Goal: Check status: Check status

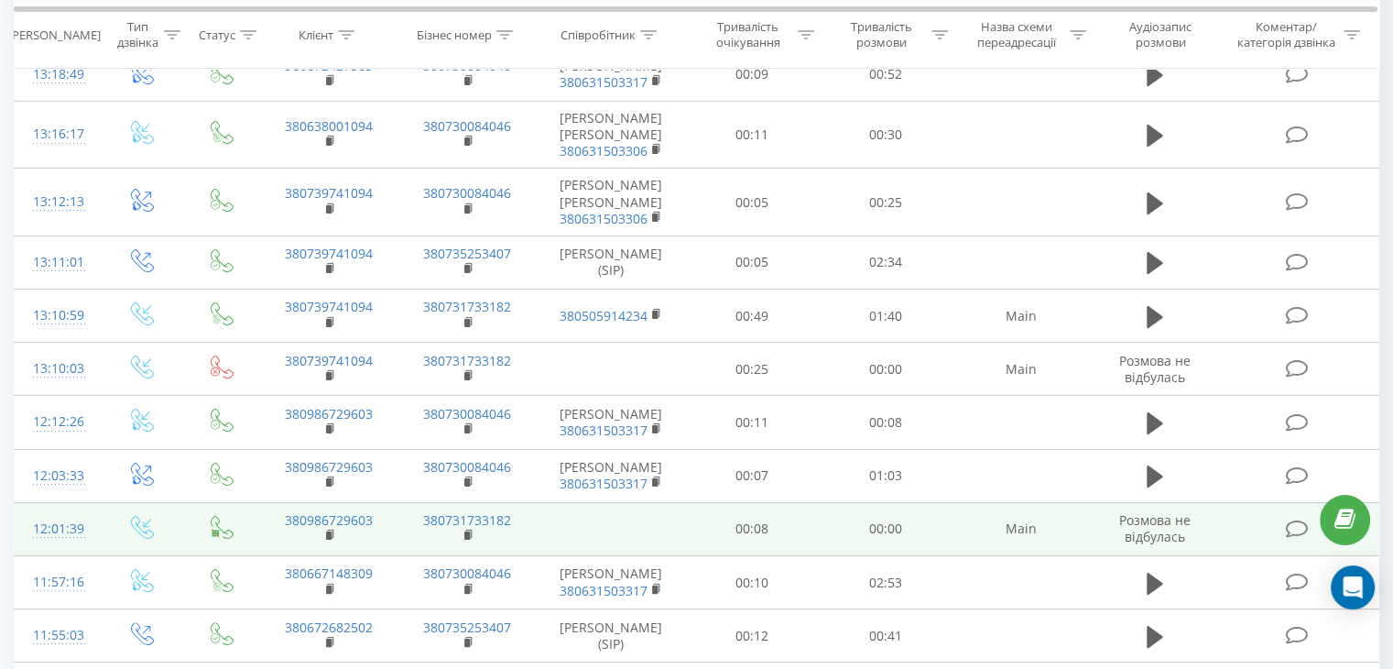
scroll to position [364, 0]
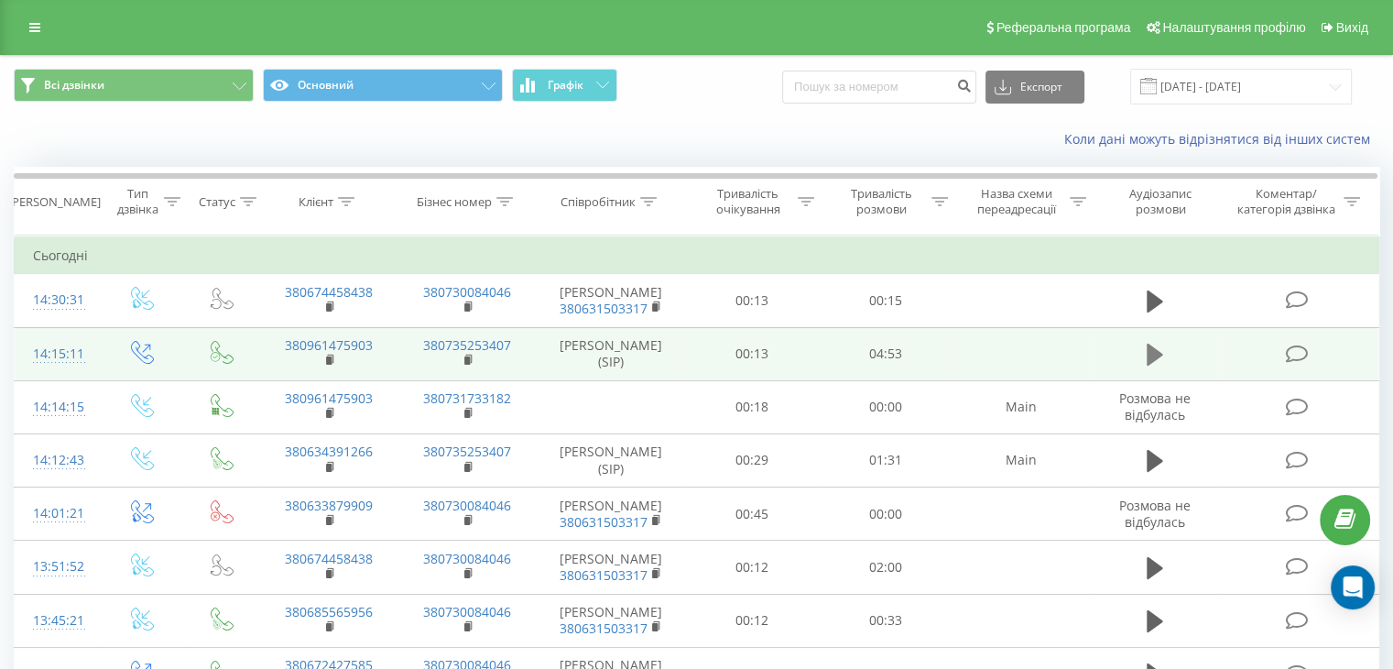
click at [1149, 358] on icon at bounding box center [1155, 354] width 16 height 22
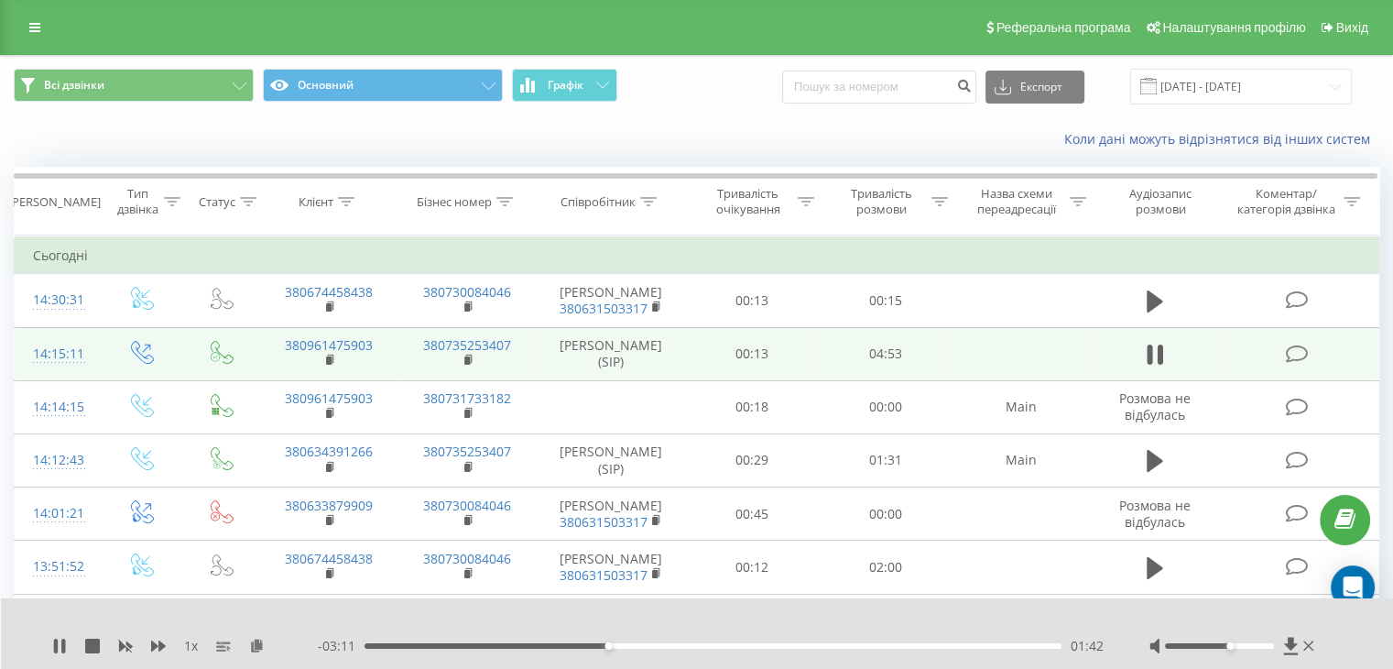
drag, startPoint x: 1212, startPoint y: 644, endPoint x: 1233, endPoint y: 648, distance: 20.7
click at [1233, 648] on div at bounding box center [1233, 645] width 169 height 18
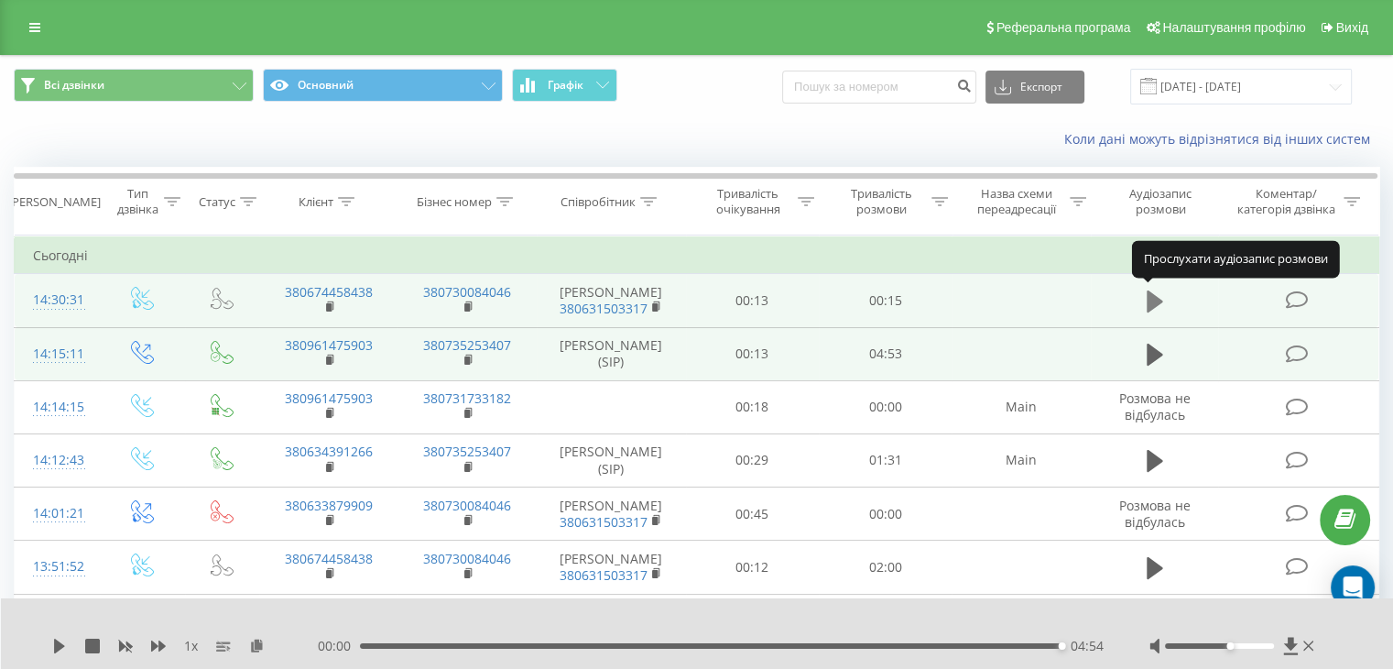
click at [1152, 299] on icon at bounding box center [1155, 301] width 16 height 22
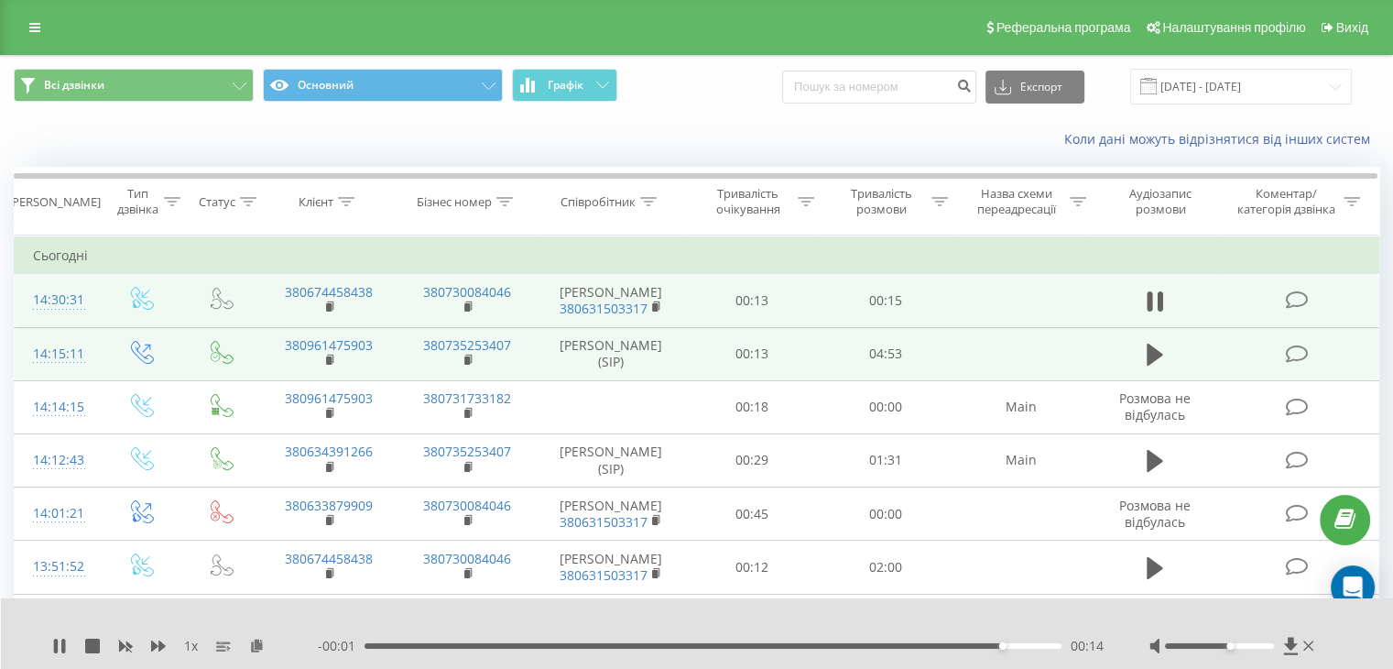
click at [568, 638] on div "- 00:01 00:14 00:14" at bounding box center [711, 645] width 786 height 18
click at [552, 644] on div "00:04" at bounding box center [712, 645] width 697 height 5
click at [1156, 304] on icon at bounding box center [1155, 301] width 16 height 22
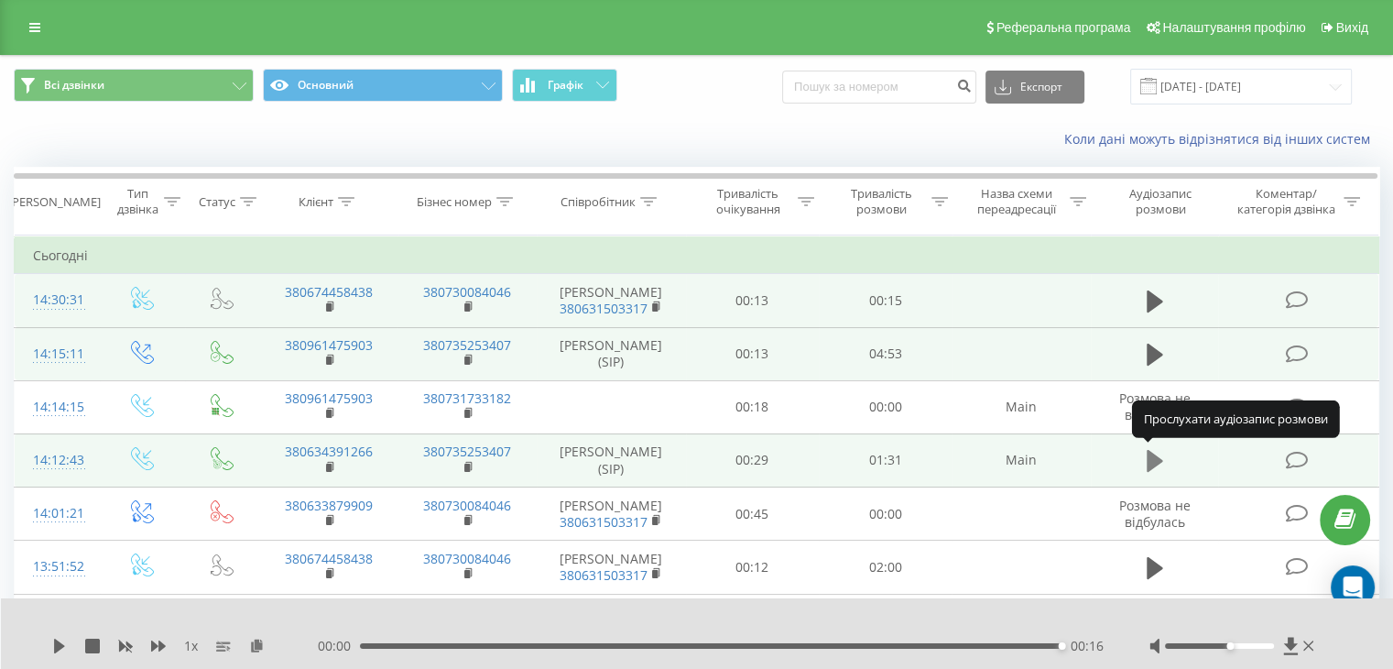
click at [1150, 454] on icon at bounding box center [1155, 461] width 16 height 22
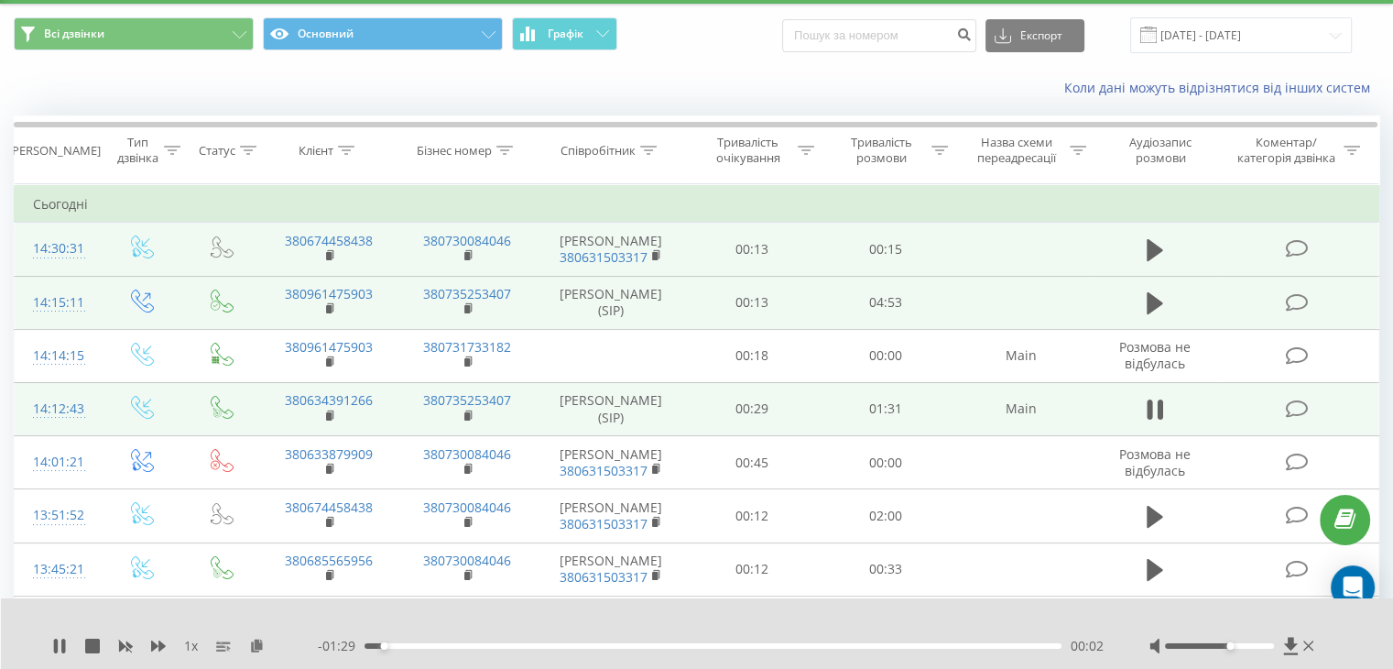
scroll to position [92, 0]
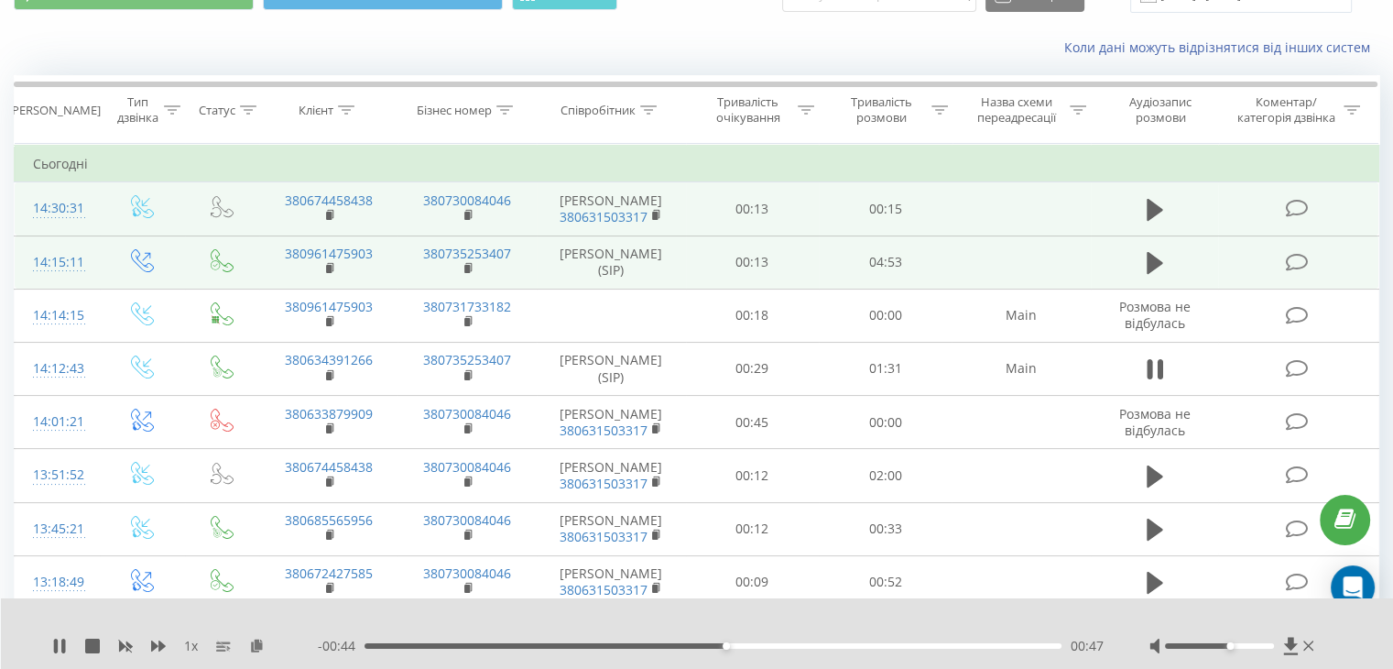
drag, startPoint x: 1227, startPoint y: 639, endPoint x: 1234, endPoint y: 646, distance: 9.7
click at [1237, 643] on div at bounding box center [1233, 645] width 169 height 18
drag, startPoint x: 1227, startPoint y: 647, endPoint x: 1261, endPoint y: 657, distance: 35.3
click at [1261, 654] on div "1 x - 00:43 00:49 00:49" at bounding box center [697, 633] width 1393 height 71
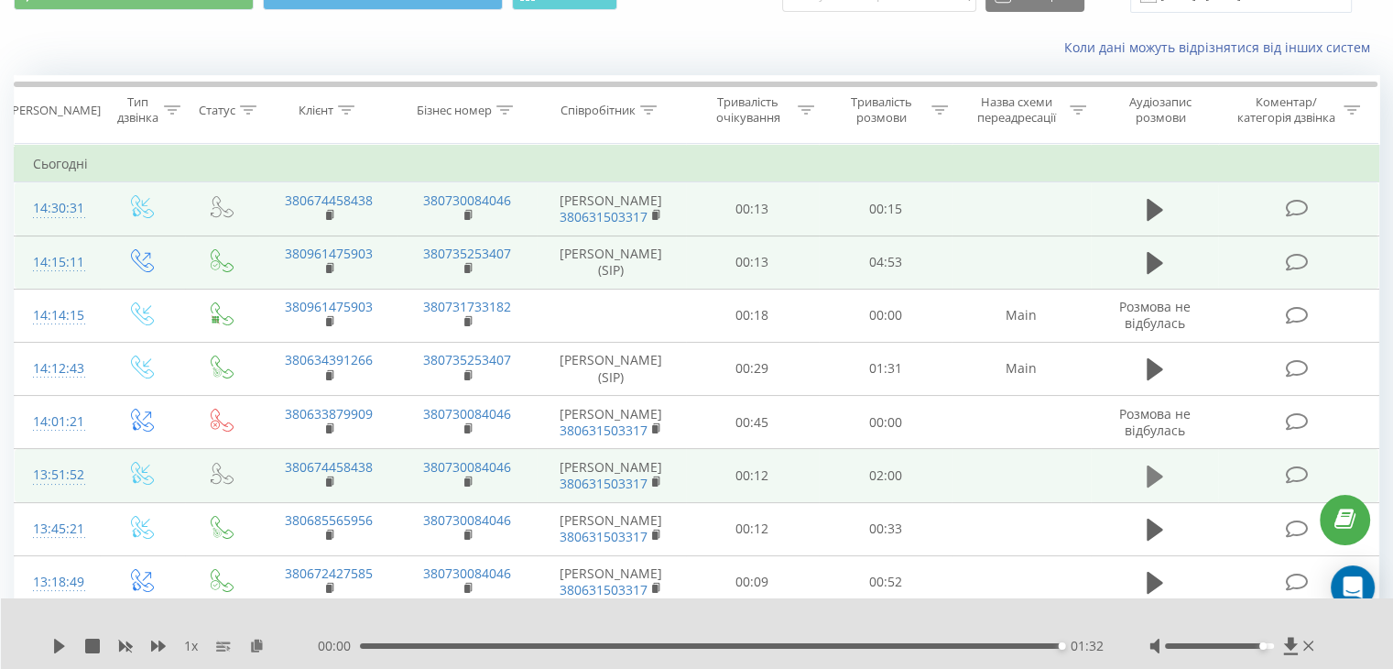
click at [1150, 474] on icon at bounding box center [1155, 476] width 16 height 22
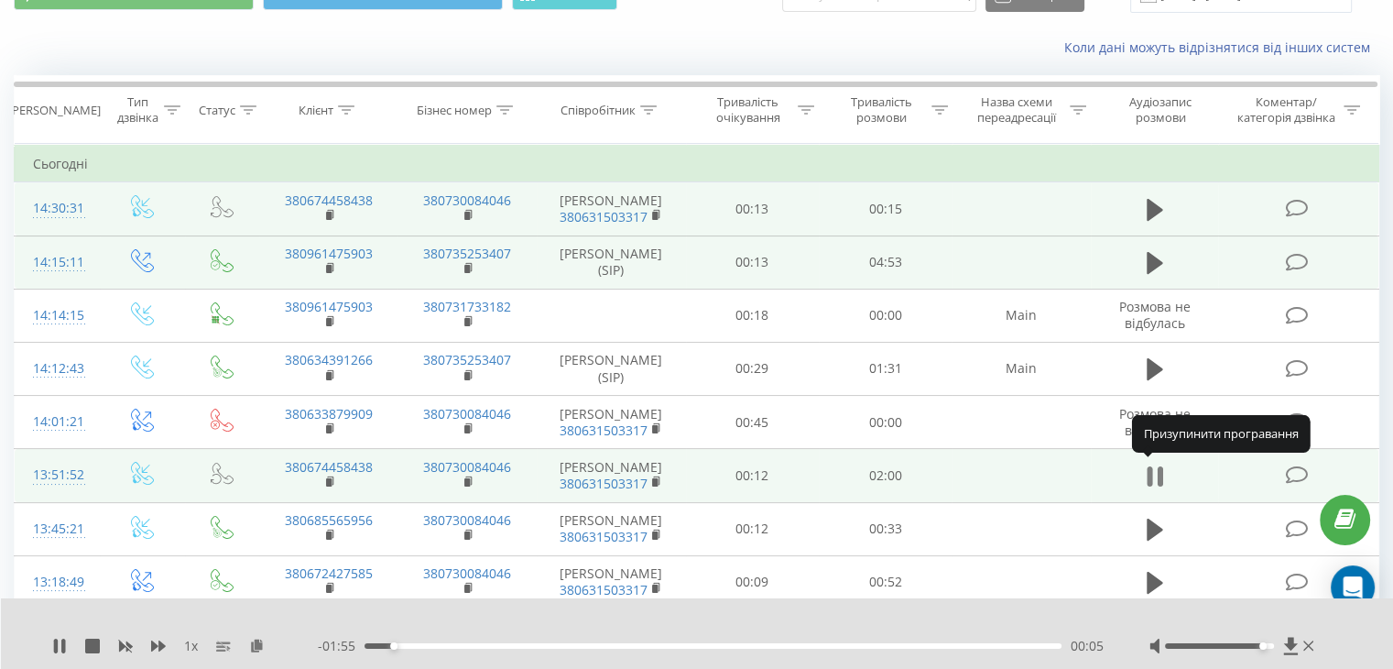
click at [1141, 477] on button at bounding box center [1154, 475] width 27 height 27
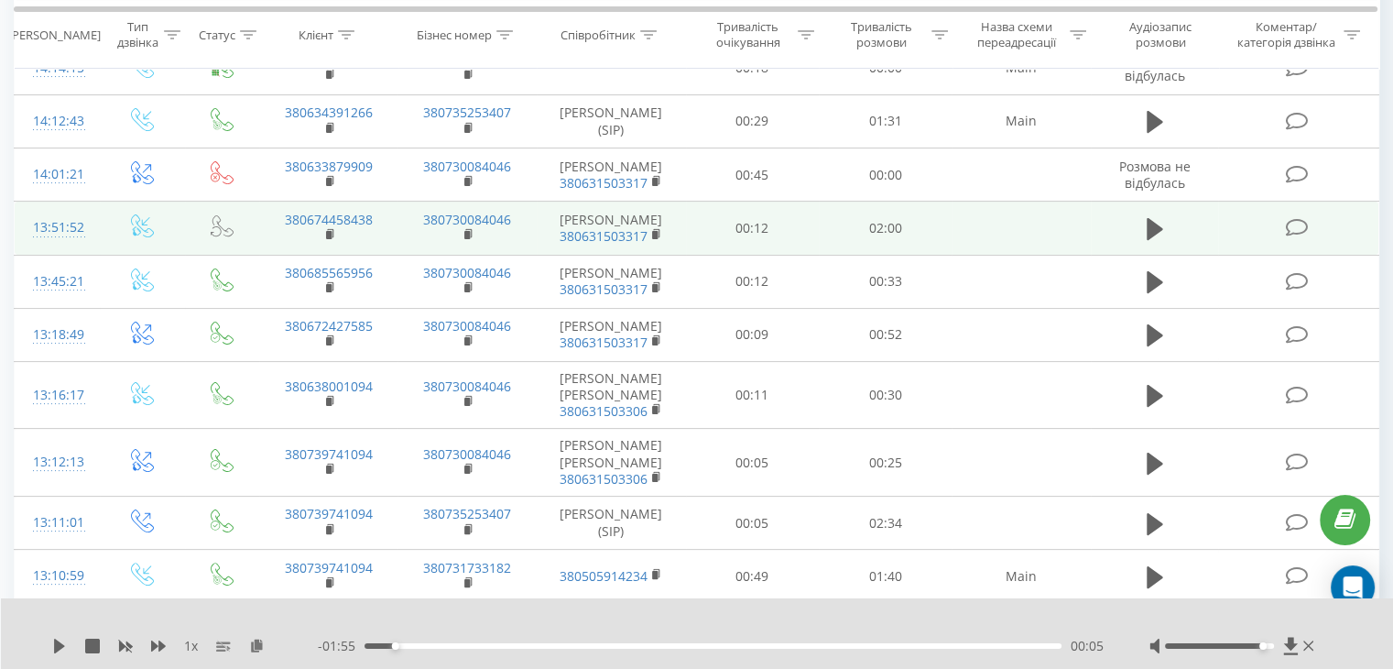
scroll to position [366, 0]
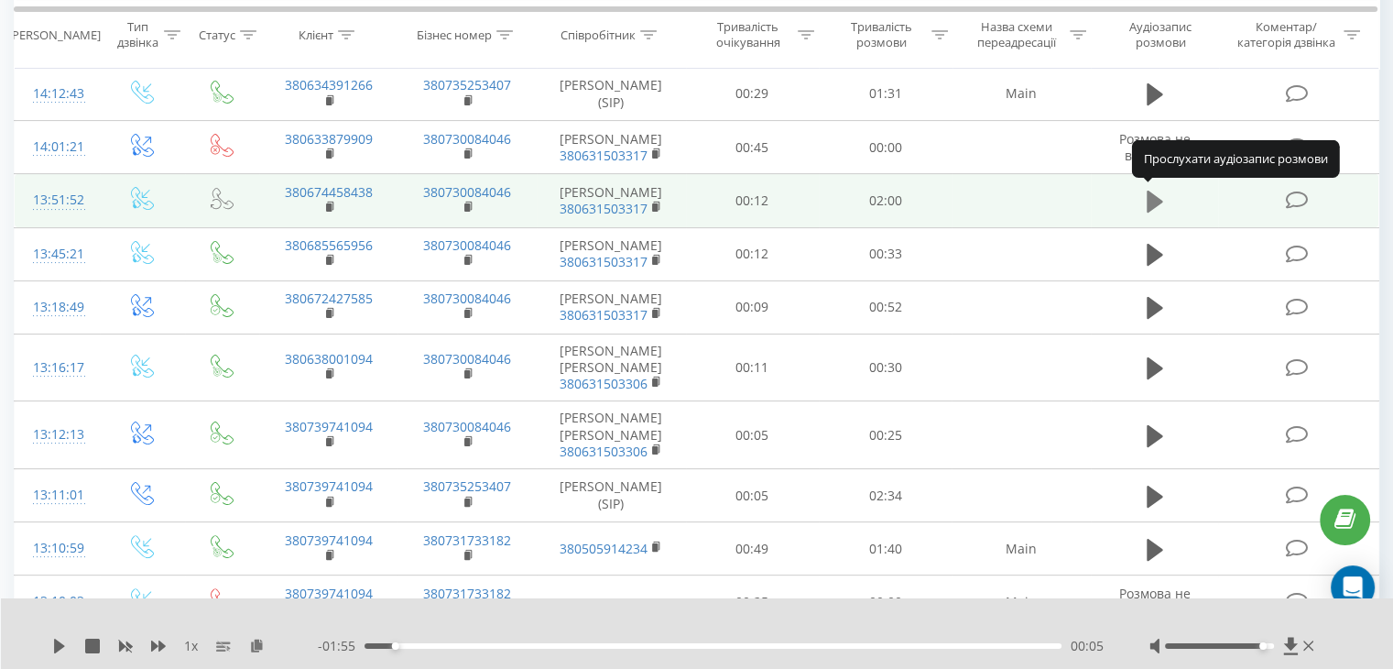
click at [1155, 199] on icon at bounding box center [1155, 201] width 16 height 22
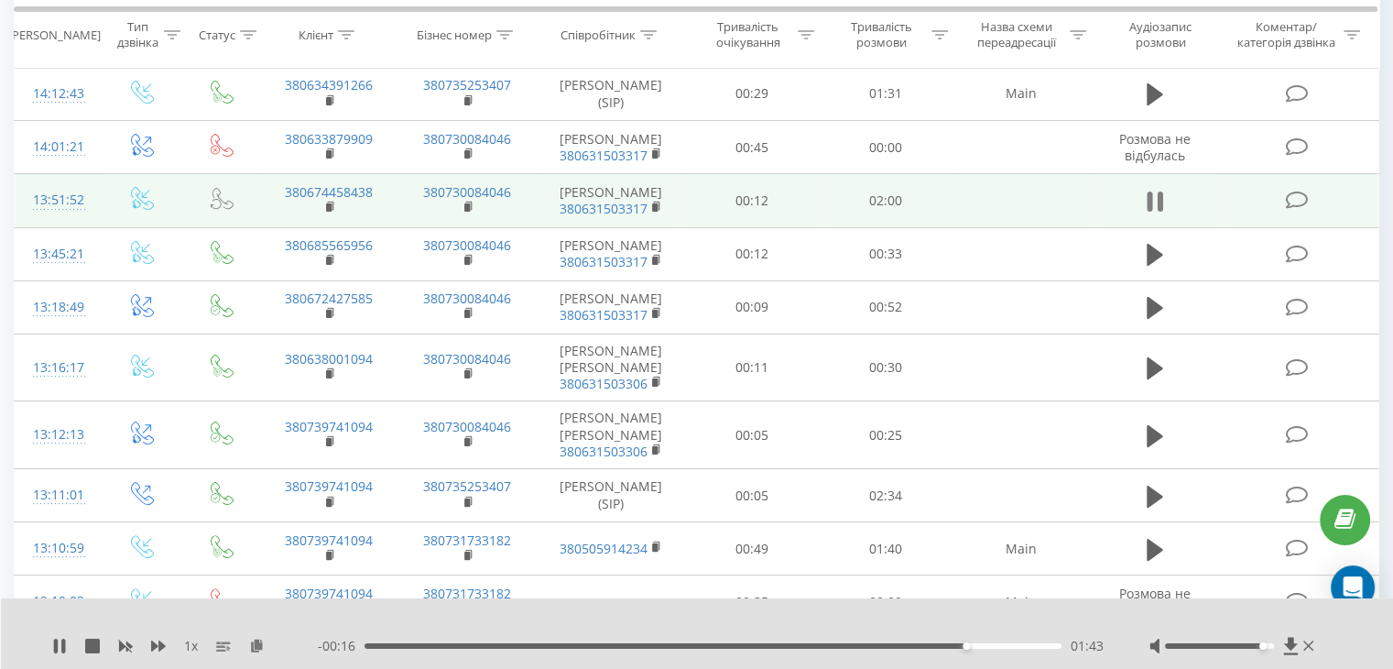
click at [1151, 190] on icon at bounding box center [1155, 202] width 16 height 26
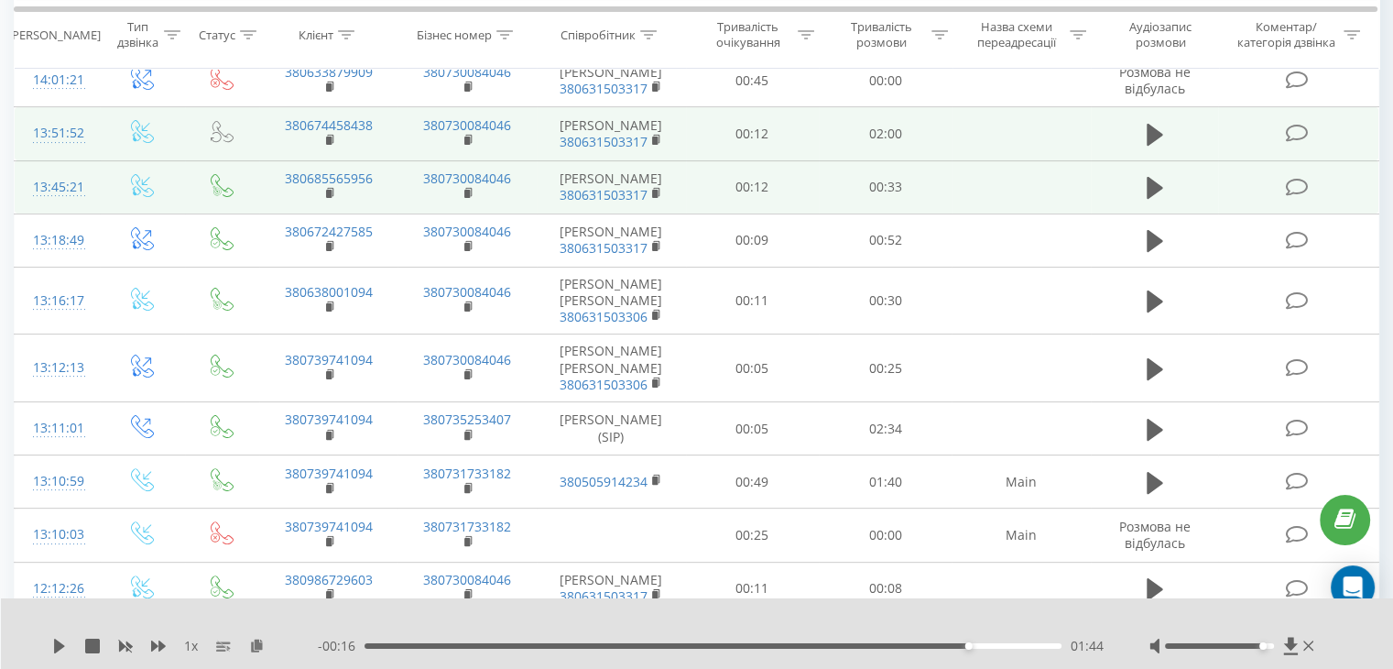
scroll to position [458, 0]
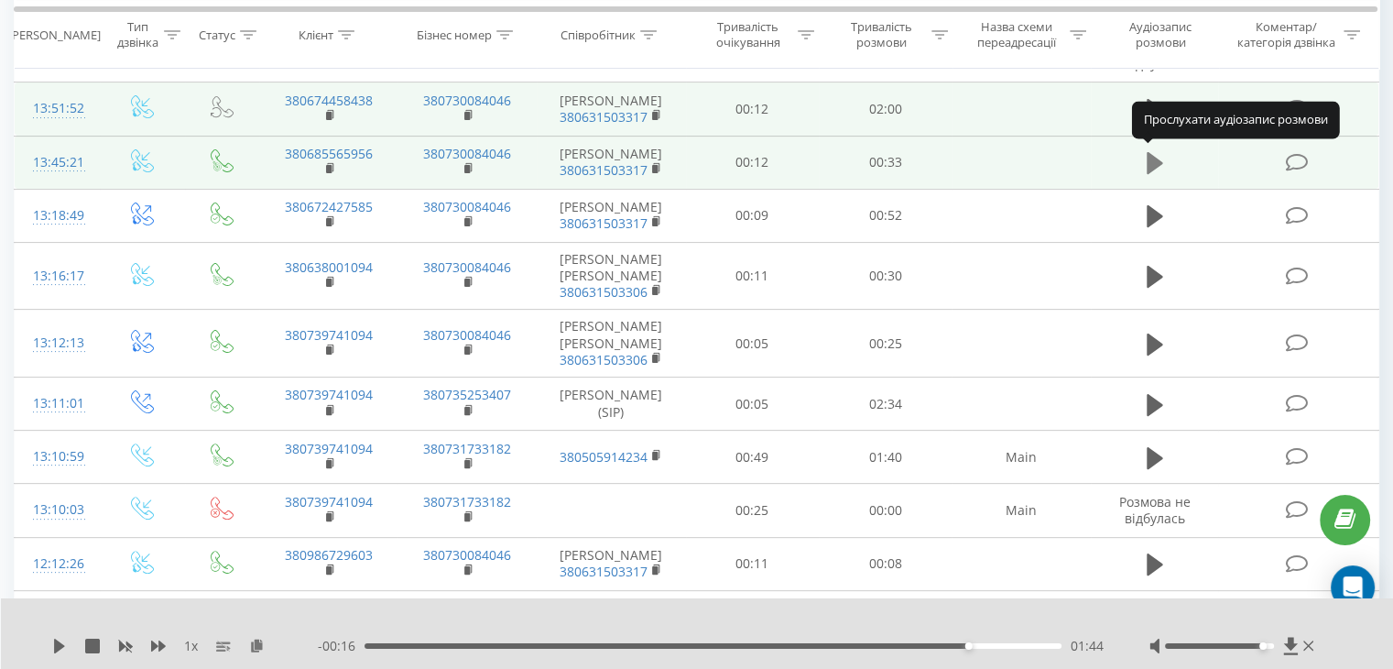
click at [1154, 158] on icon at bounding box center [1155, 163] width 16 height 22
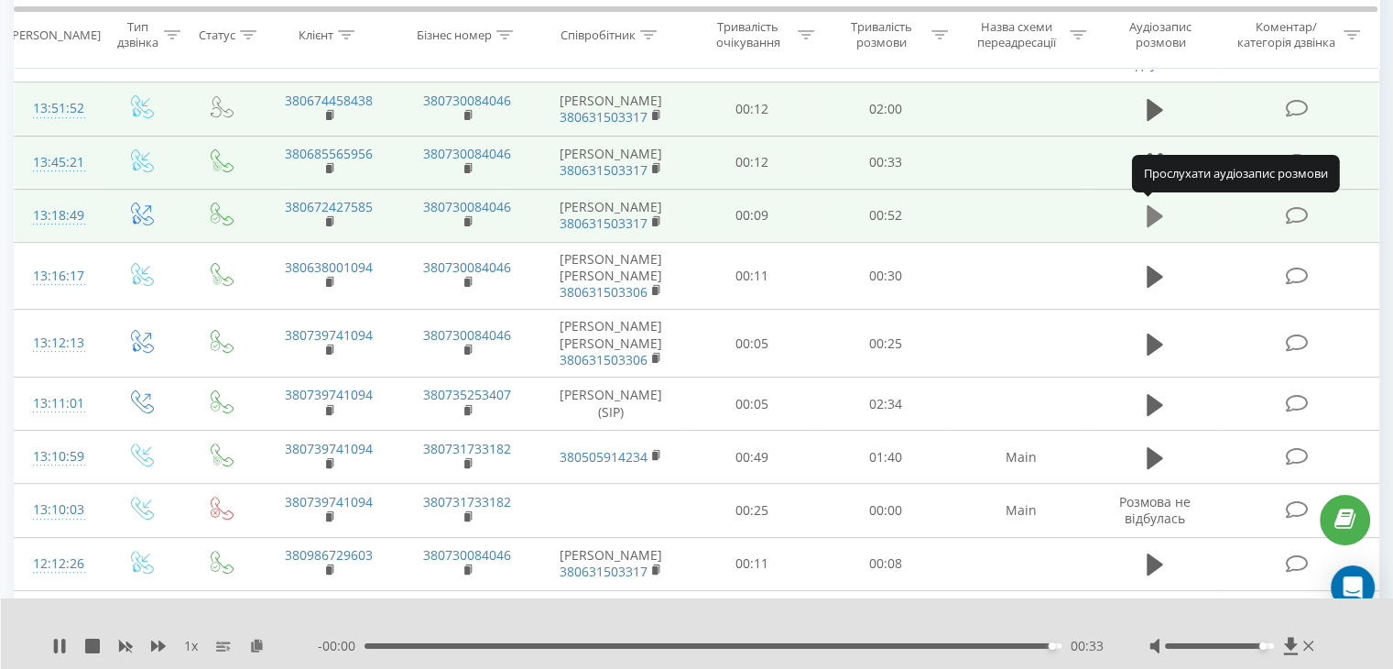
click at [1147, 217] on icon at bounding box center [1155, 216] width 16 height 22
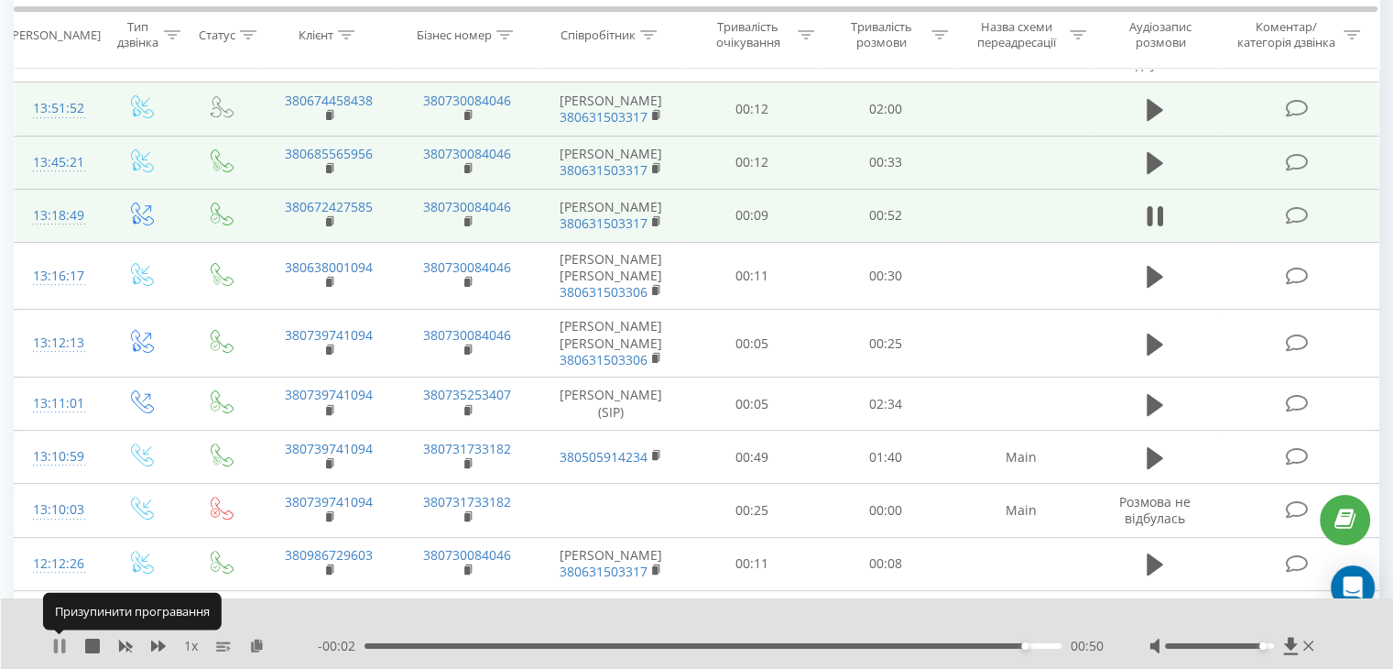
click at [56, 641] on icon at bounding box center [56, 645] width 4 height 15
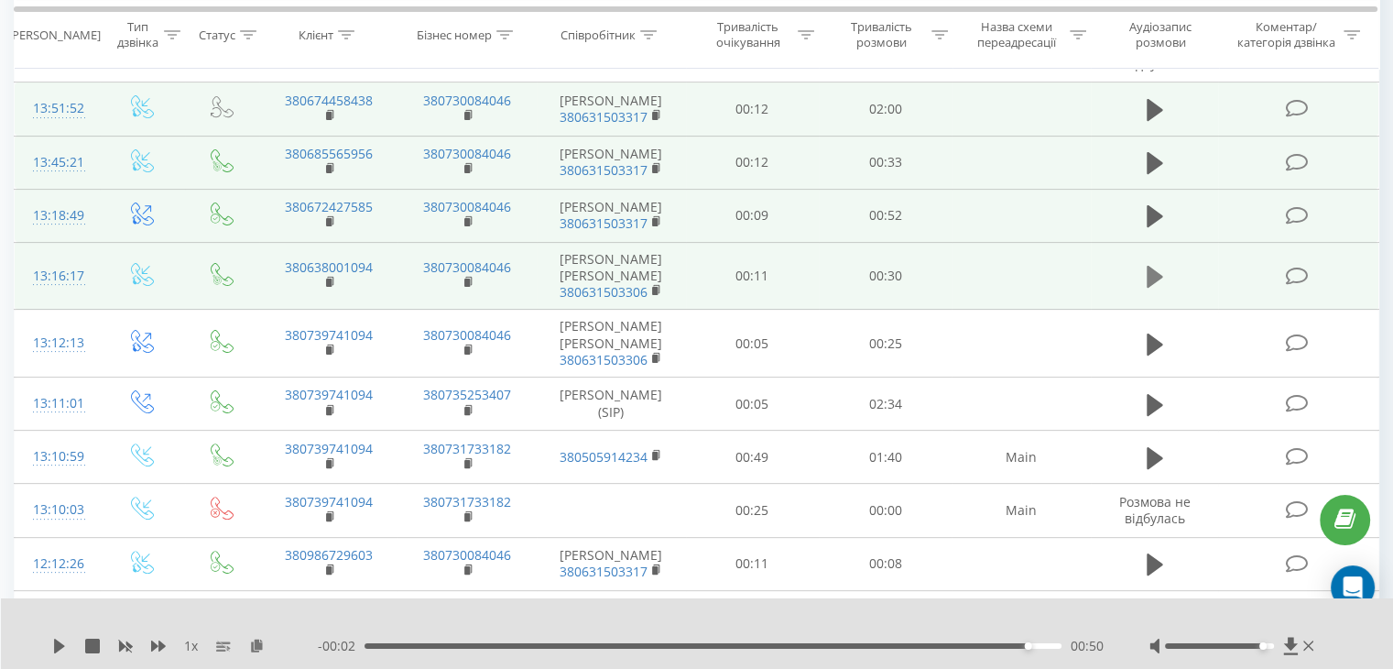
click at [1156, 267] on icon at bounding box center [1155, 277] width 16 height 22
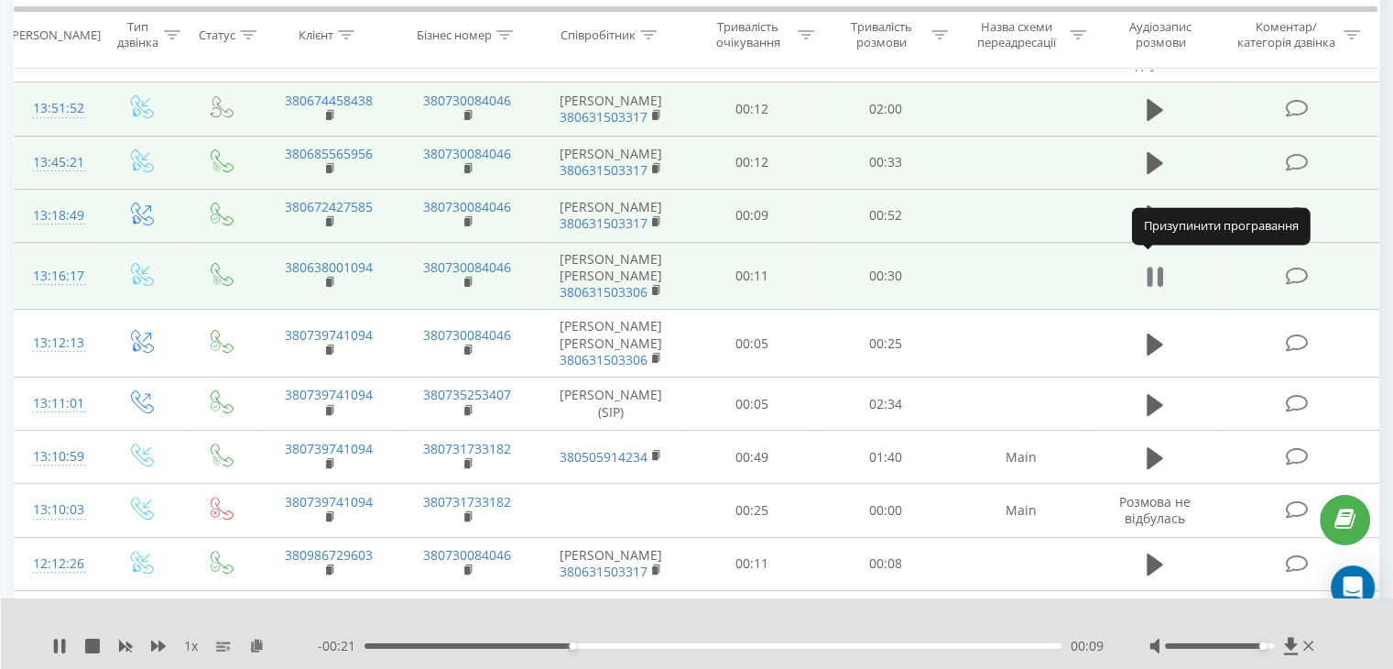
click at [1158, 267] on icon at bounding box center [1159, 276] width 5 height 20
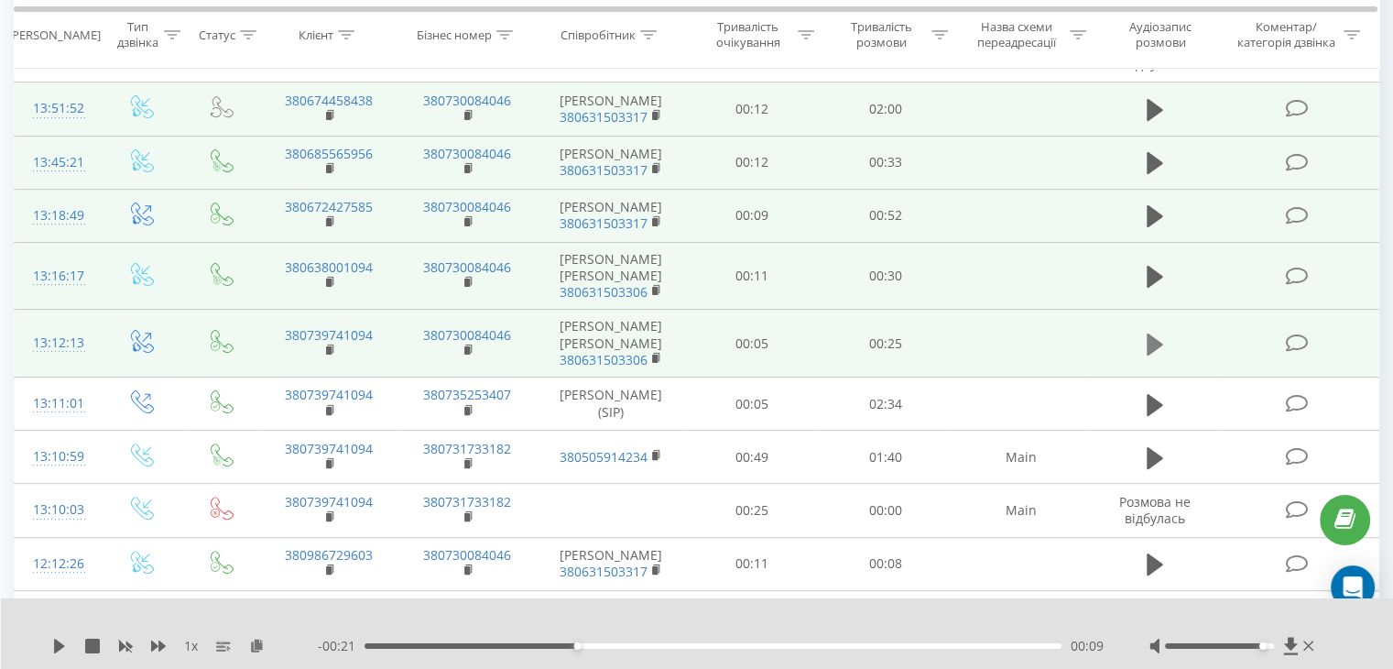
click at [1143, 331] on button at bounding box center [1154, 344] width 27 height 27
click at [1150, 334] on icon at bounding box center [1149, 344] width 5 height 20
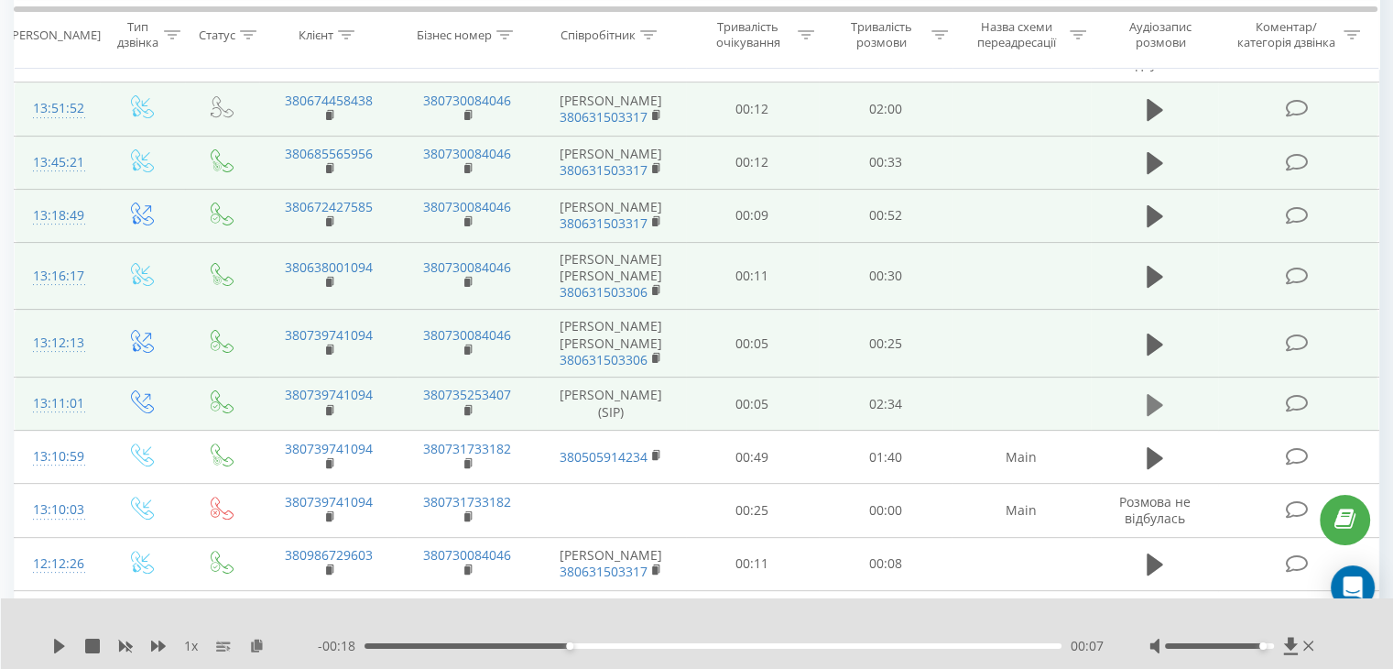
click at [1150, 393] on icon at bounding box center [1155, 404] width 16 height 22
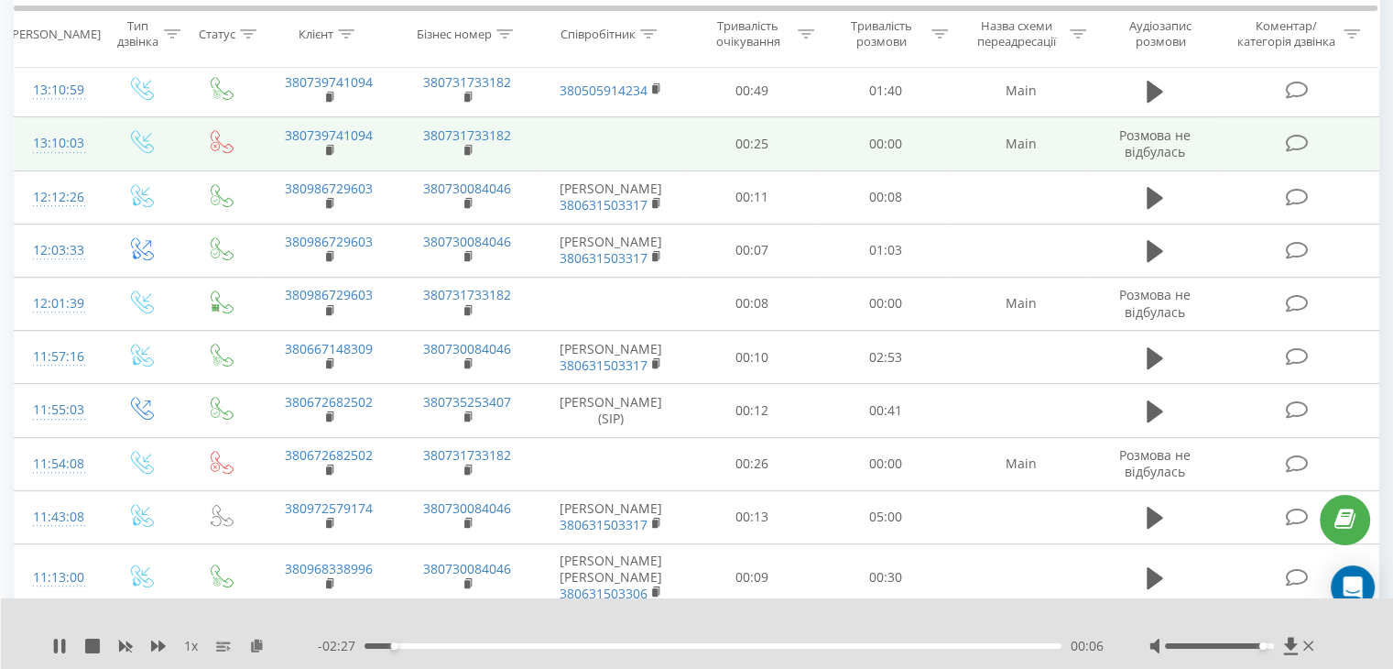
scroll to position [641, 0]
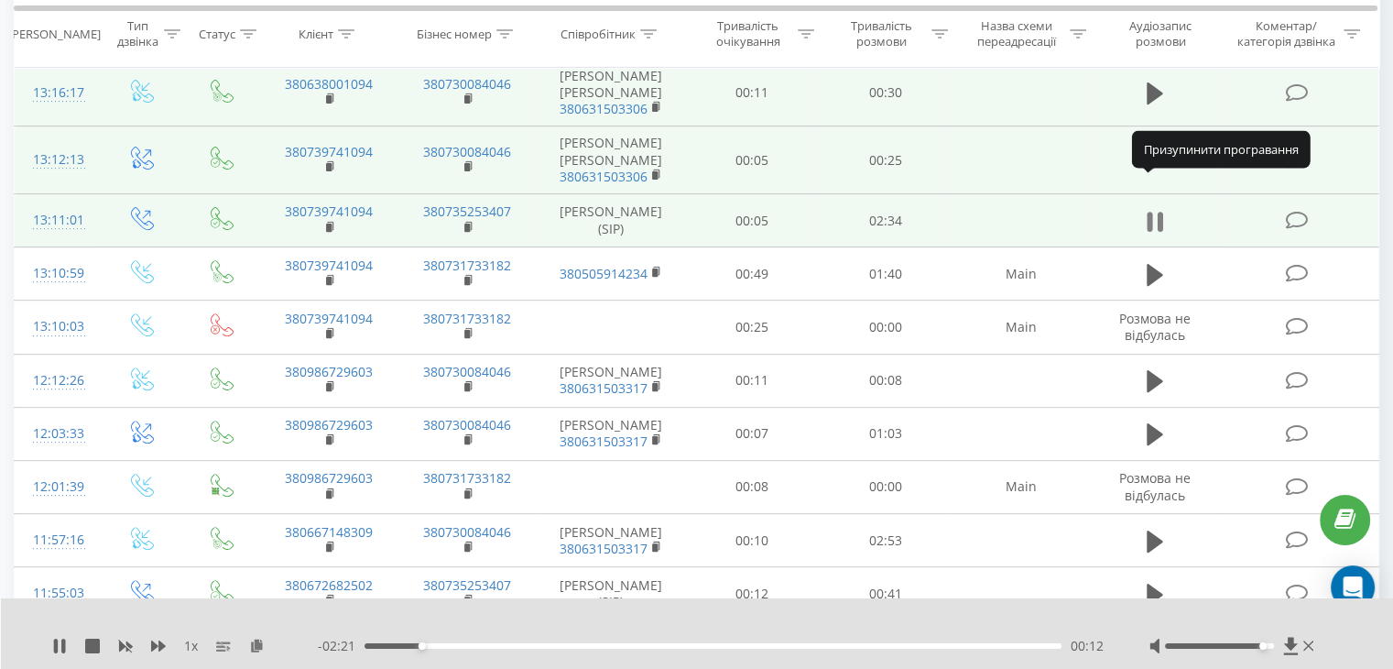
click at [1158, 212] on icon at bounding box center [1159, 222] width 5 height 20
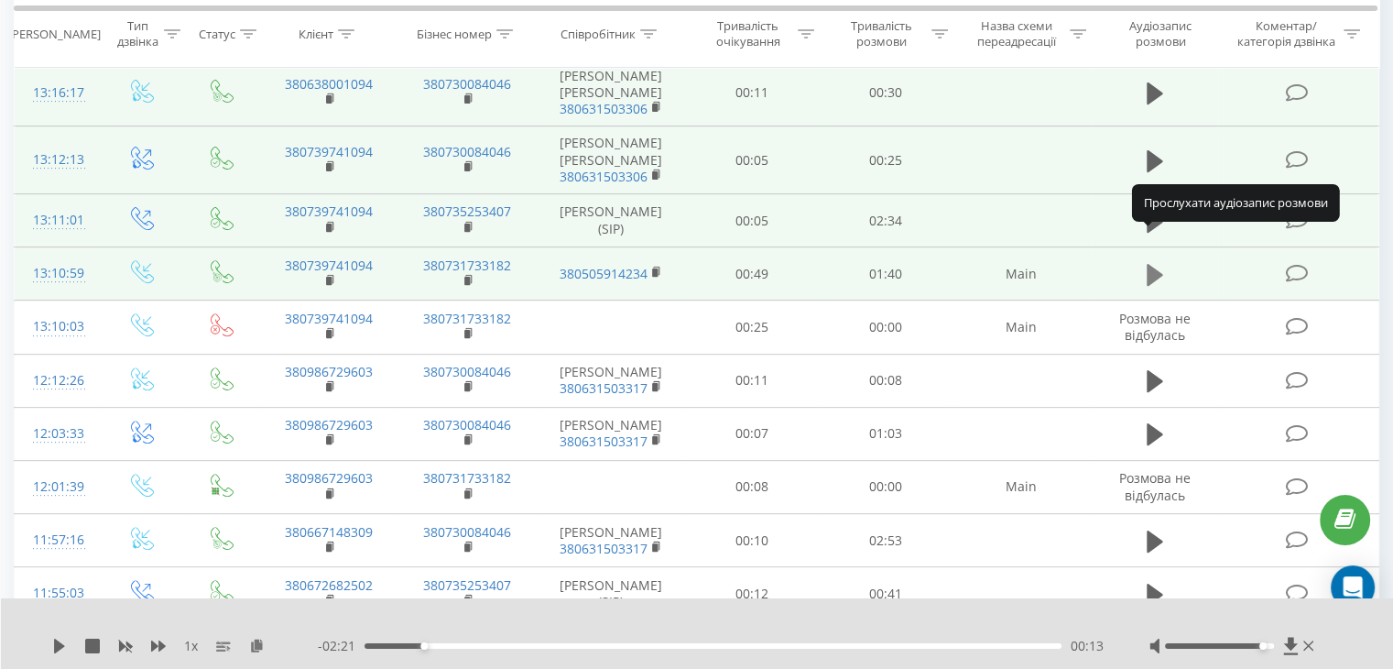
click at [1147, 264] on icon at bounding box center [1155, 275] width 16 height 22
click at [1155, 262] on icon at bounding box center [1155, 275] width 16 height 26
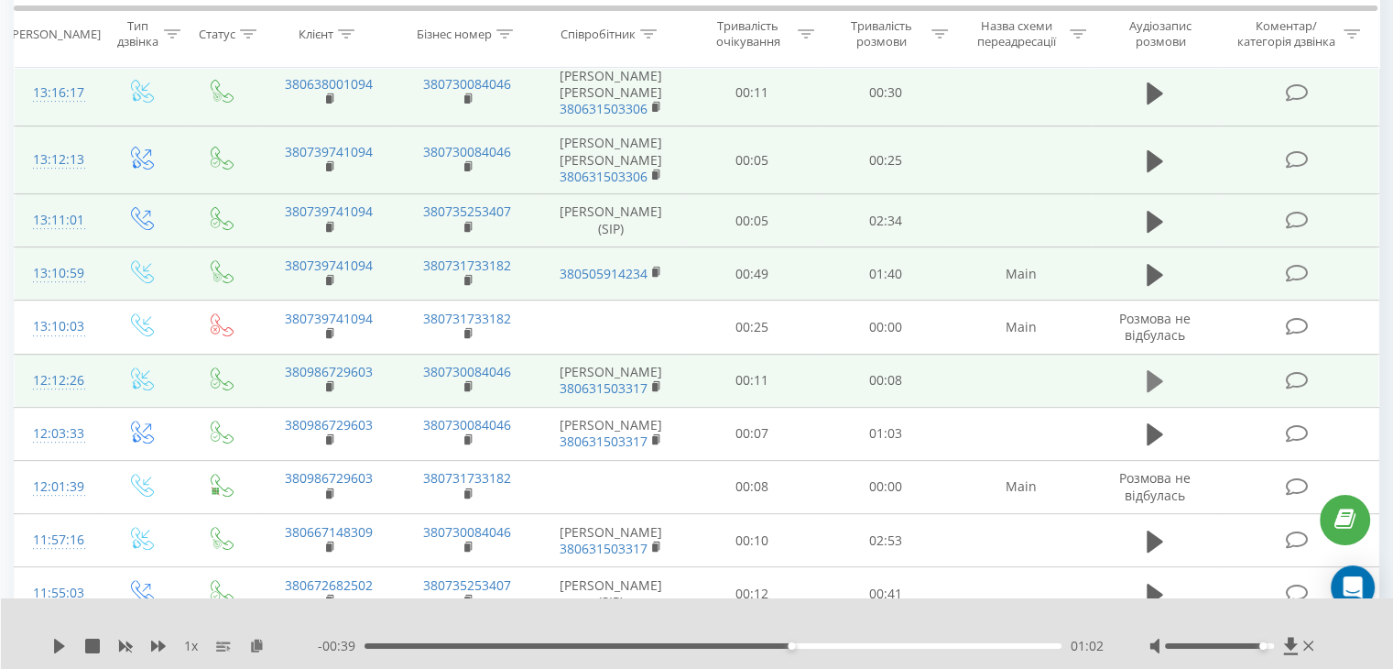
click at [1147, 370] on icon at bounding box center [1155, 381] width 16 height 22
click at [1148, 371] on icon at bounding box center [1149, 381] width 5 height 20
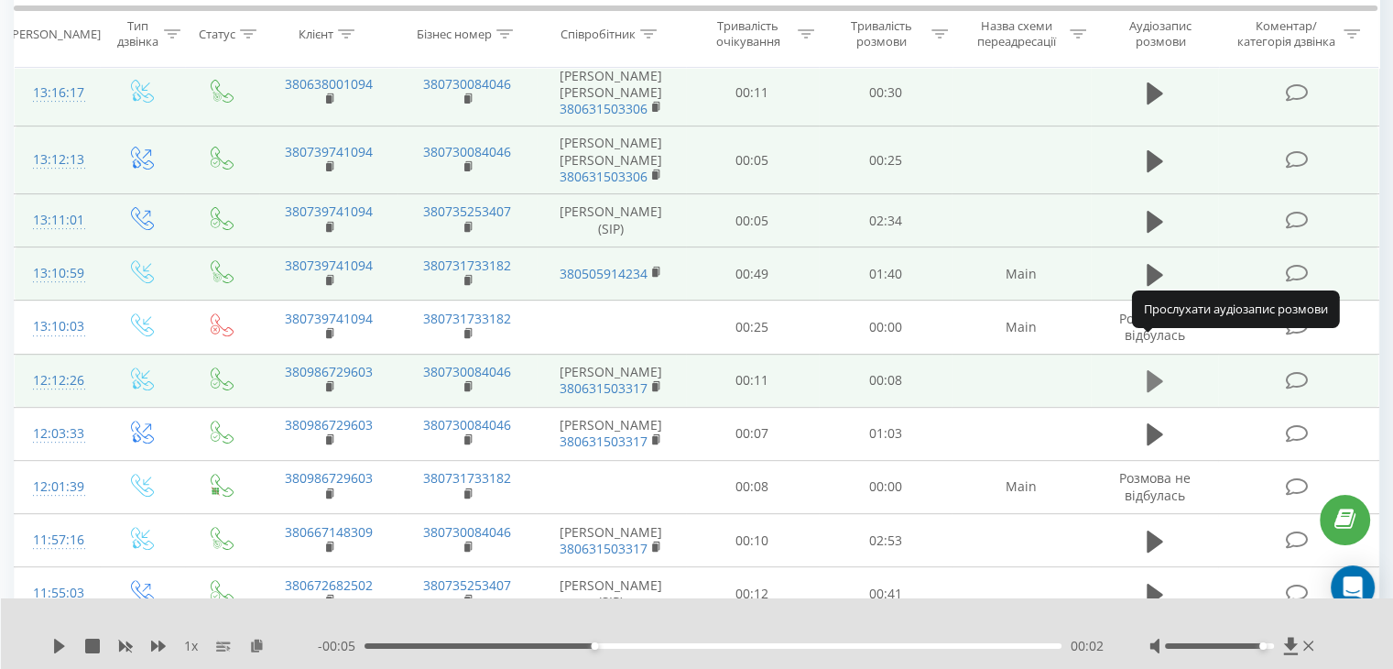
click at [1152, 370] on icon at bounding box center [1155, 381] width 16 height 22
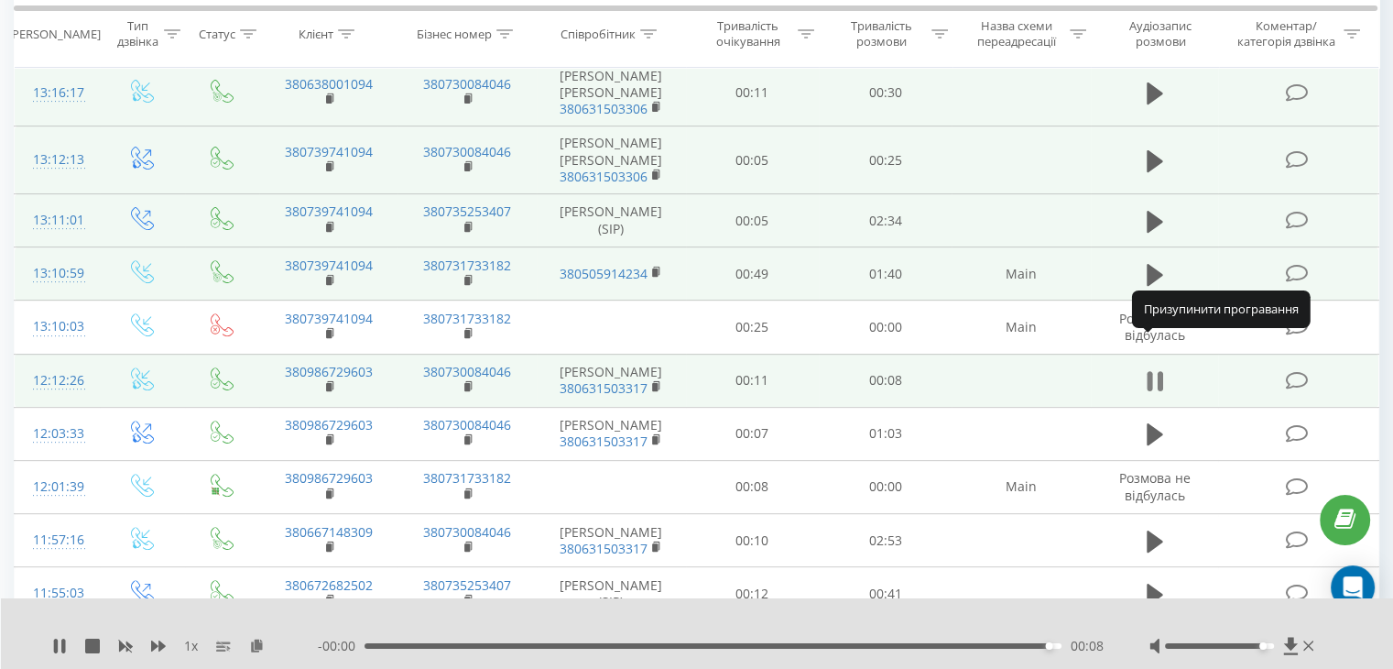
click at [1161, 371] on icon at bounding box center [1159, 381] width 5 height 20
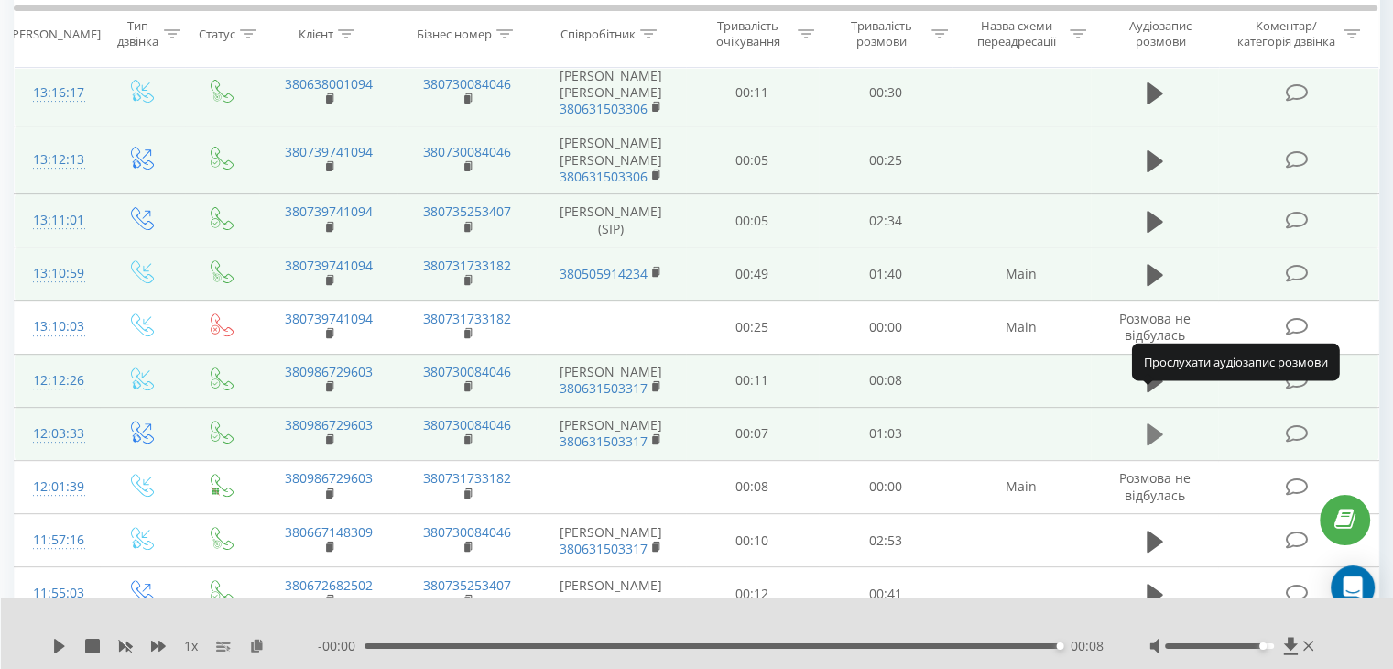
click at [1153, 423] on icon at bounding box center [1155, 434] width 16 height 22
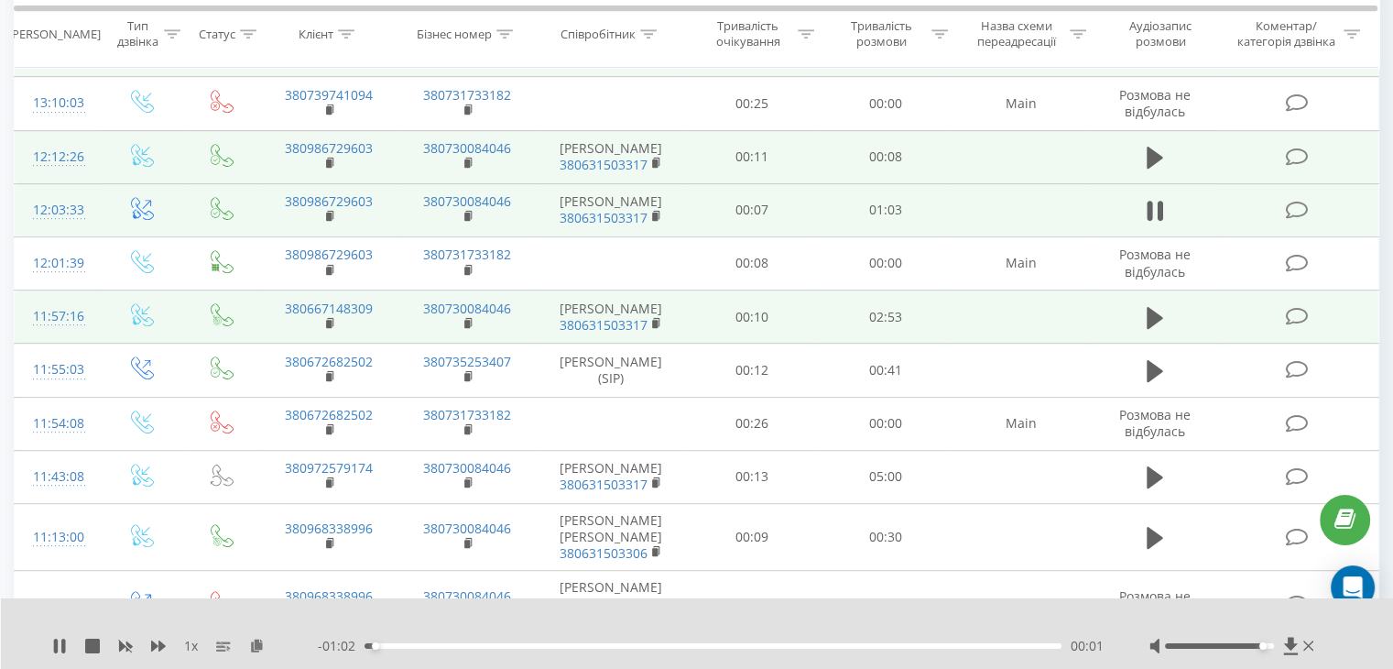
scroll to position [824, 0]
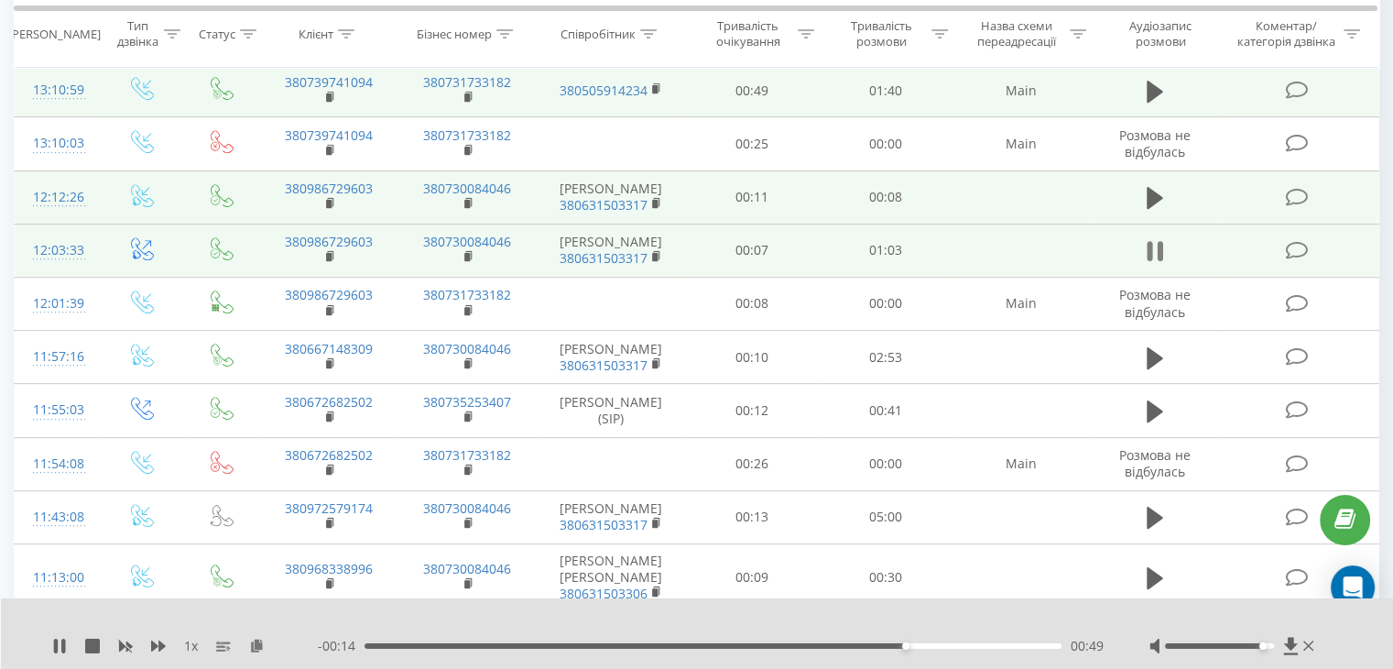
click at [1151, 241] on icon at bounding box center [1149, 251] width 5 height 20
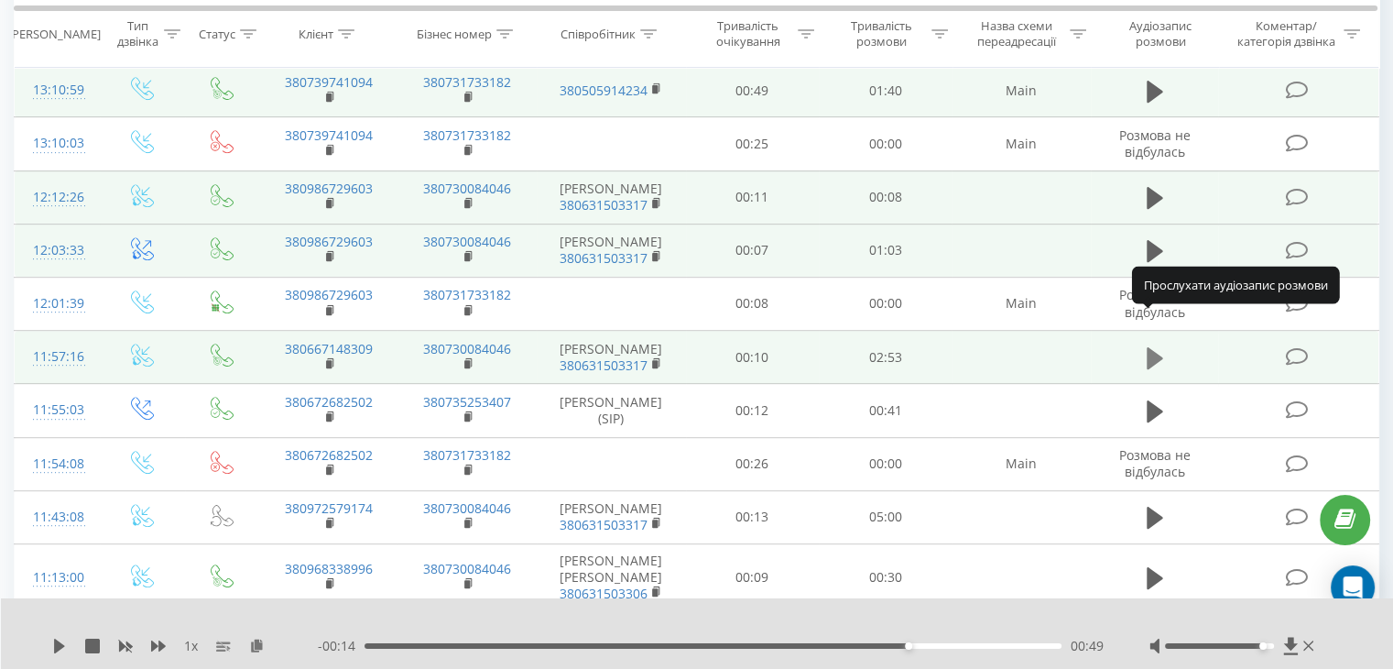
click at [1147, 346] on icon at bounding box center [1155, 357] width 16 height 22
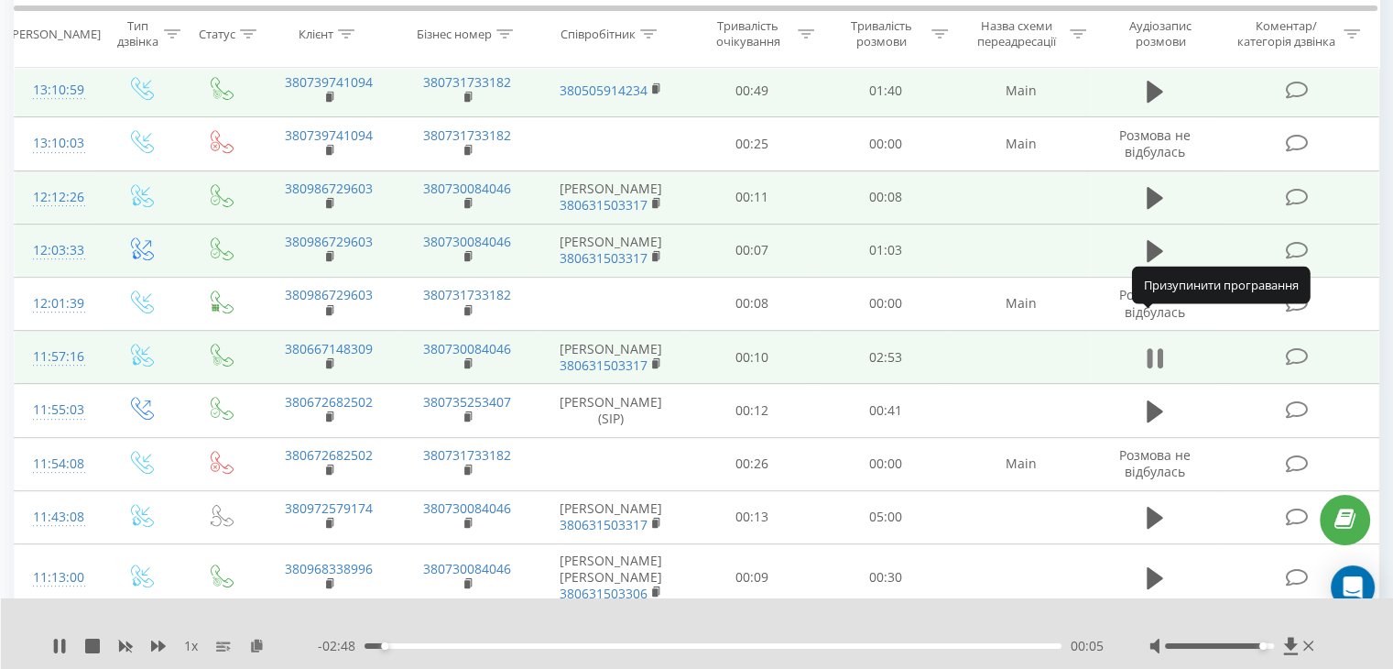
click at [1153, 345] on icon at bounding box center [1155, 358] width 16 height 26
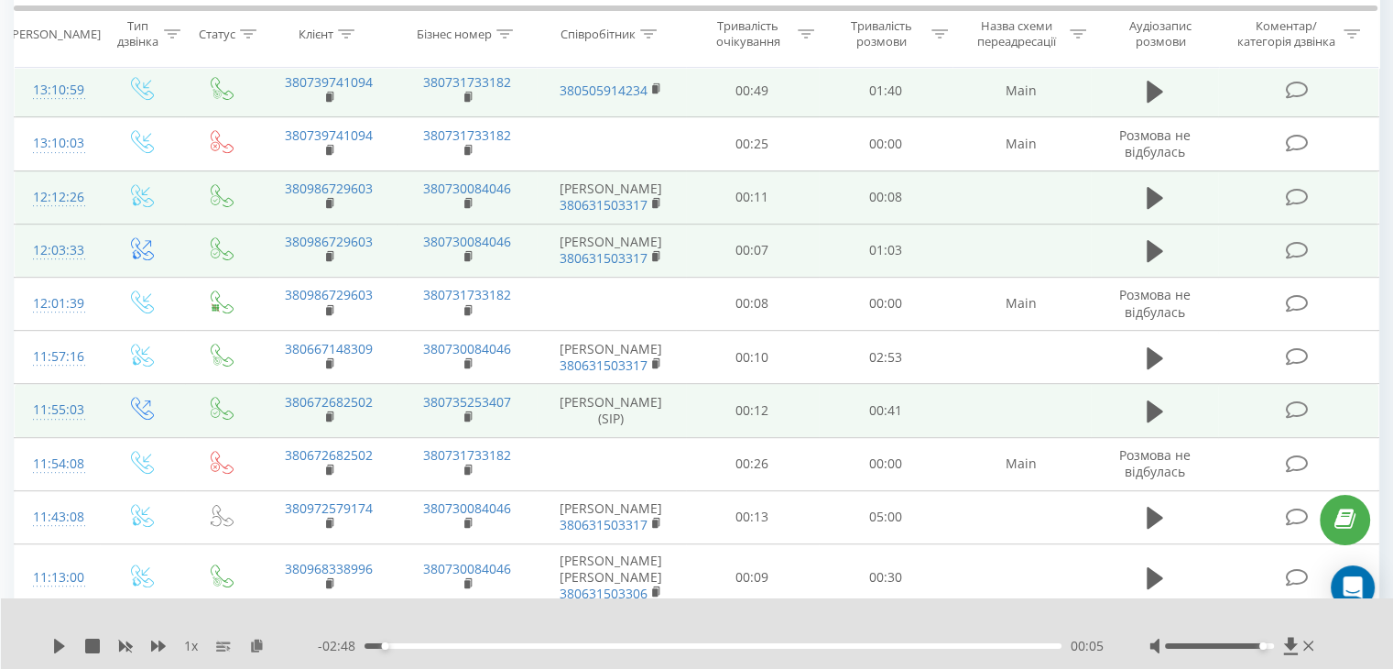
drag, startPoint x: 1149, startPoint y: 325, endPoint x: 1268, endPoint y: 367, distance: 126.3
click at [1150, 346] on icon at bounding box center [1155, 357] width 16 height 22
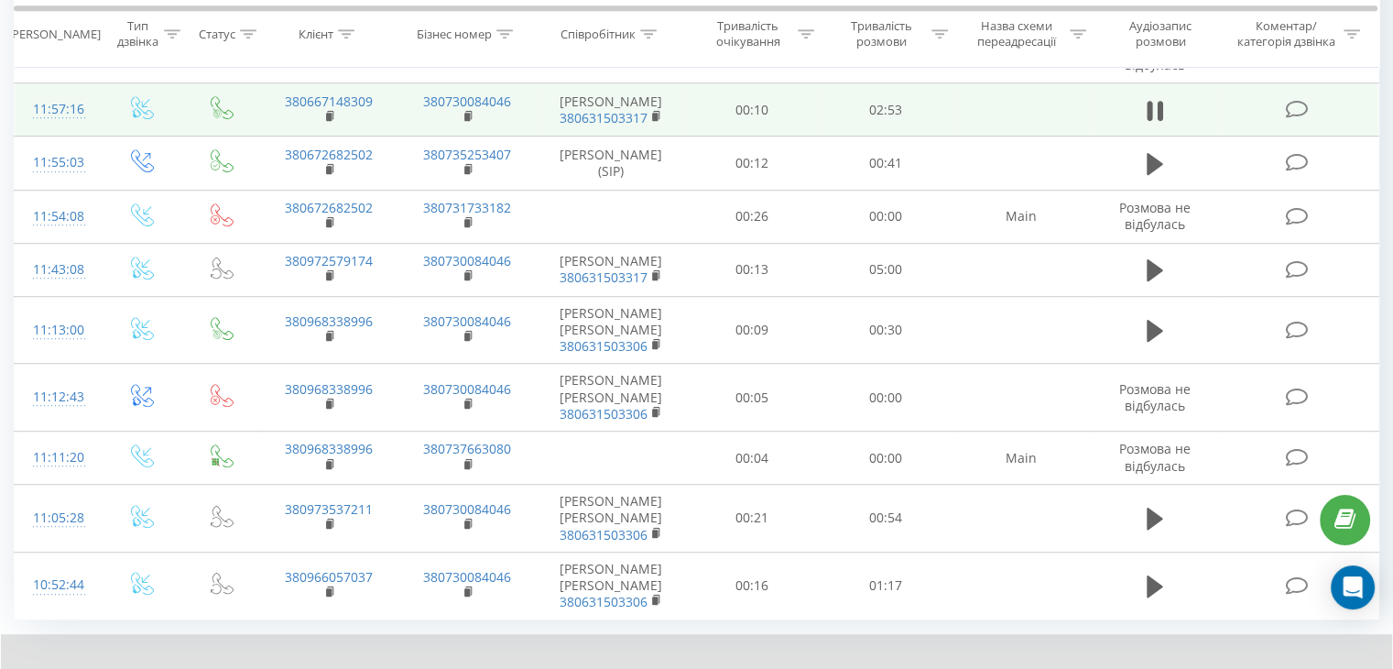
scroll to position [980, 0]
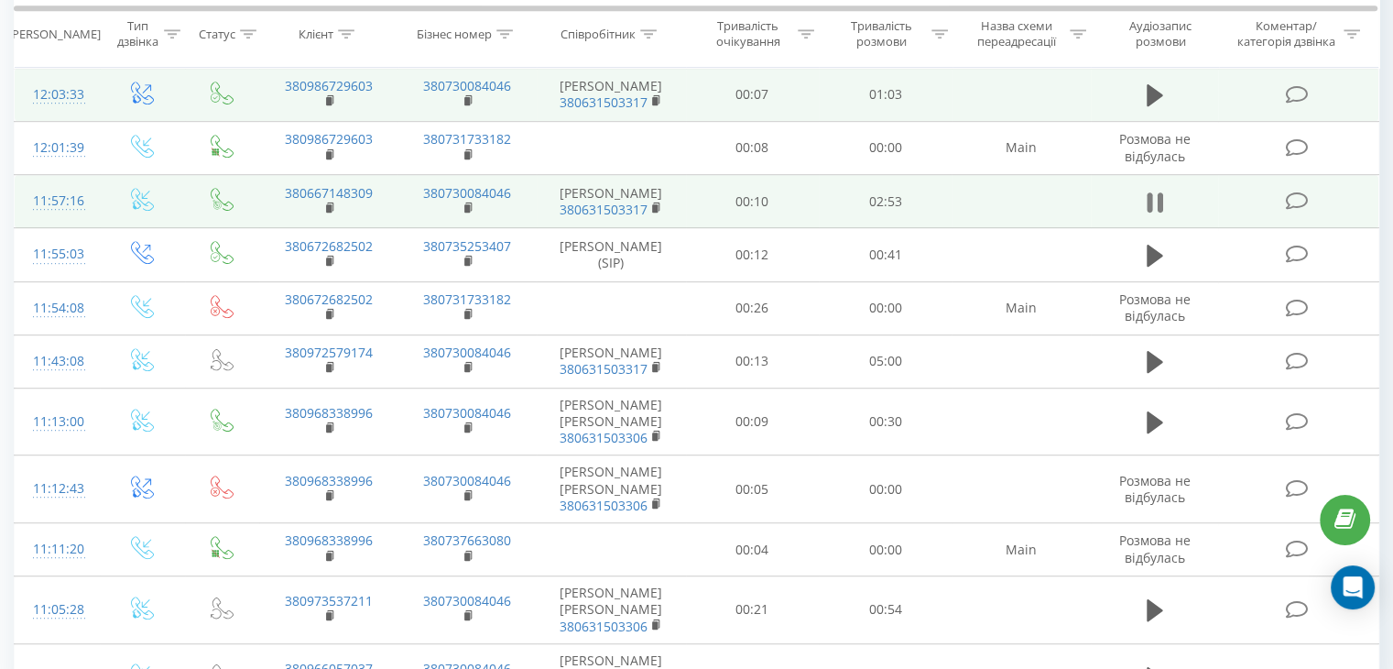
click at [1156, 190] on icon at bounding box center [1155, 203] width 16 height 26
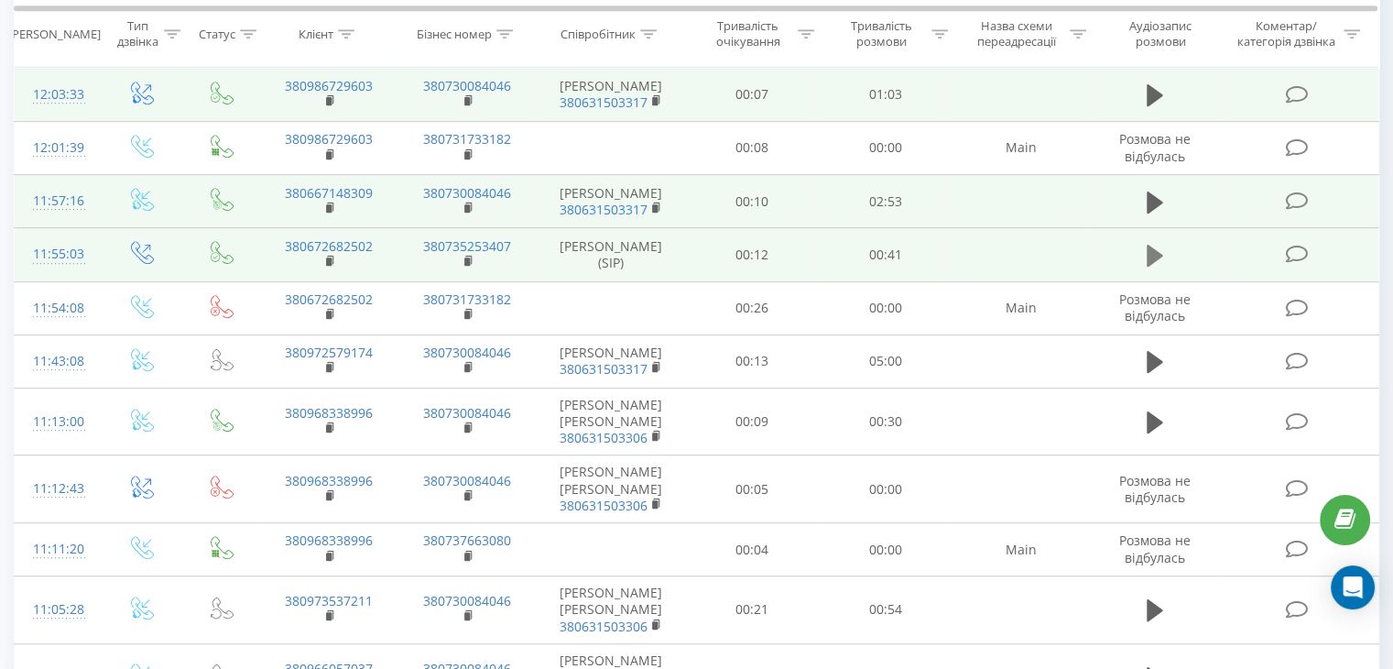
click at [1150, 245] on icon at bounding box center [1155, 256] width 16 height 22
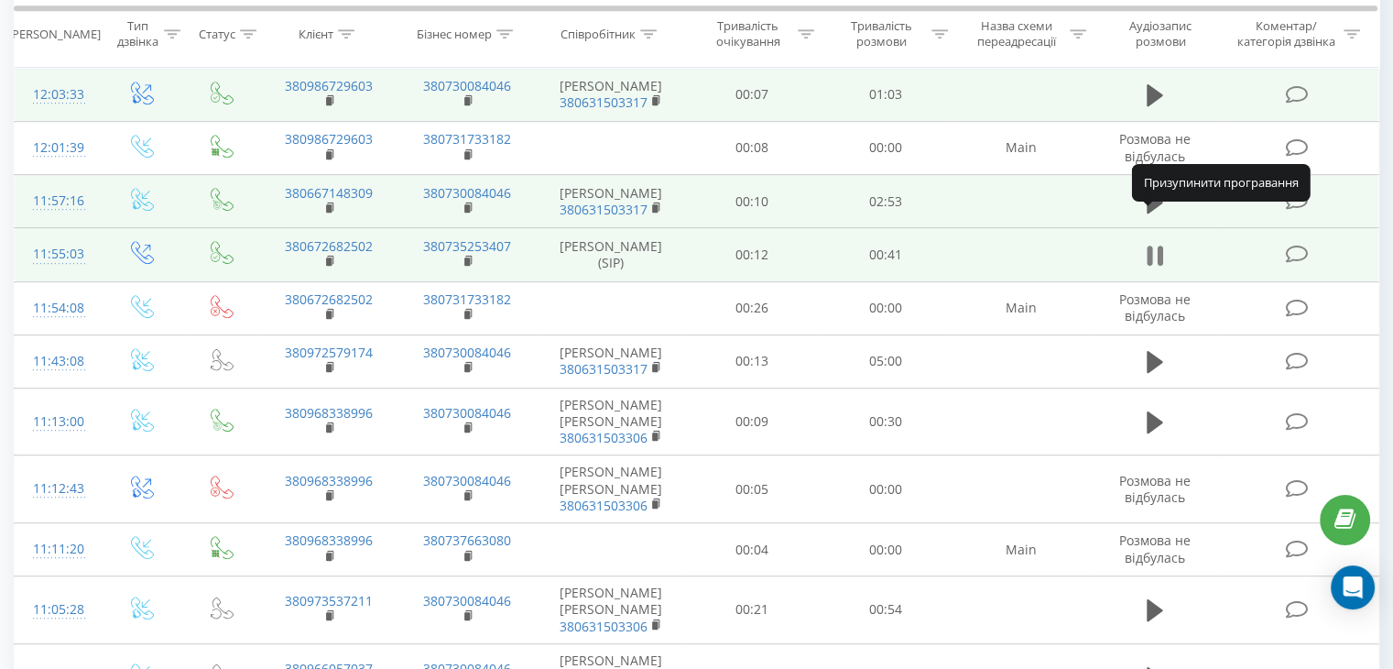
click at [1147, 245] on icon at bounding box center [1149, 255] width 5 height 20
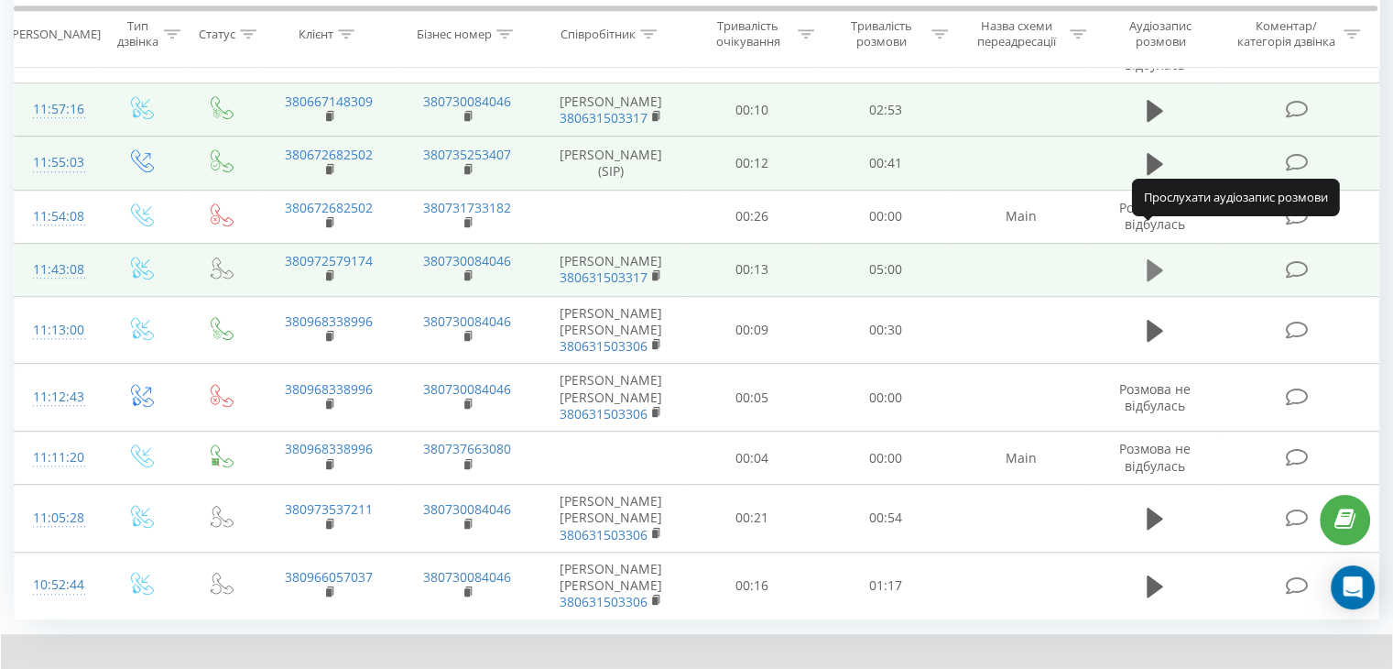
click at [1147, 259] on icon at bounding box center [1155, 270] width 16 height 22
click at [1150, 260] on icon at bounding box center [1149, 270] width 5 height 20
